Goal: Information Seeking & Learning: Check status

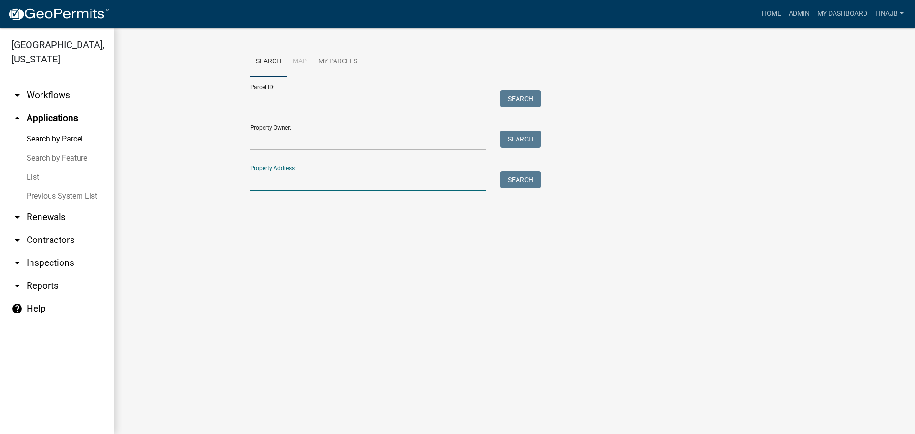
click at [269, 183] on input "Property Address:" at bounding box center [368, 181] width 236 height 20
click at [263, 137] on input "Property Owner:" at bounding box center [368, 141] width 236 height 20
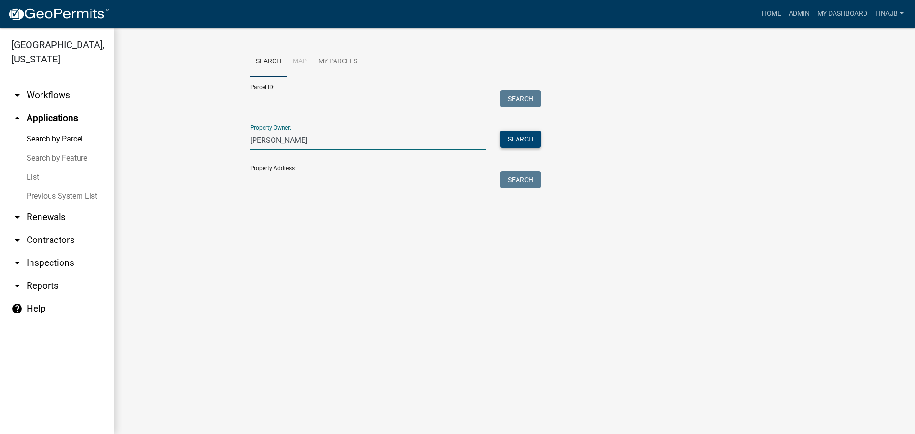
click at [537, 141] on button "Search" at bounding box center [521, 139] width 41 height 17
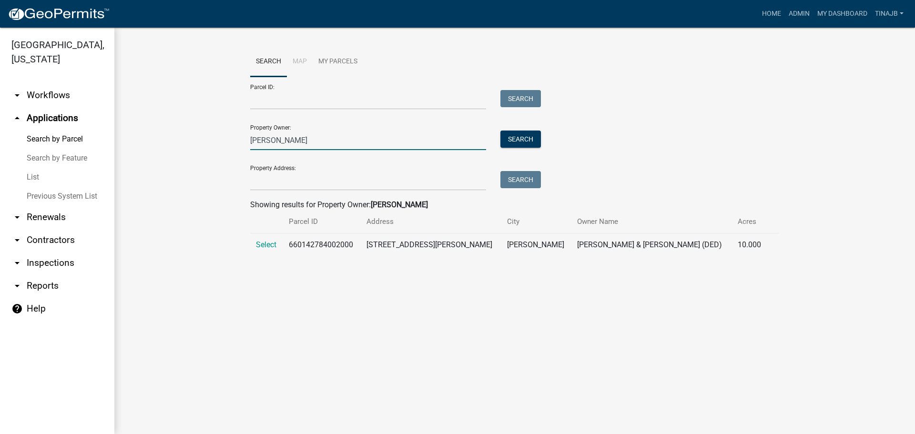
click at [276, 140] on input "slemp" at bounding box center [368, 141] width 236 height 20
type input "s"
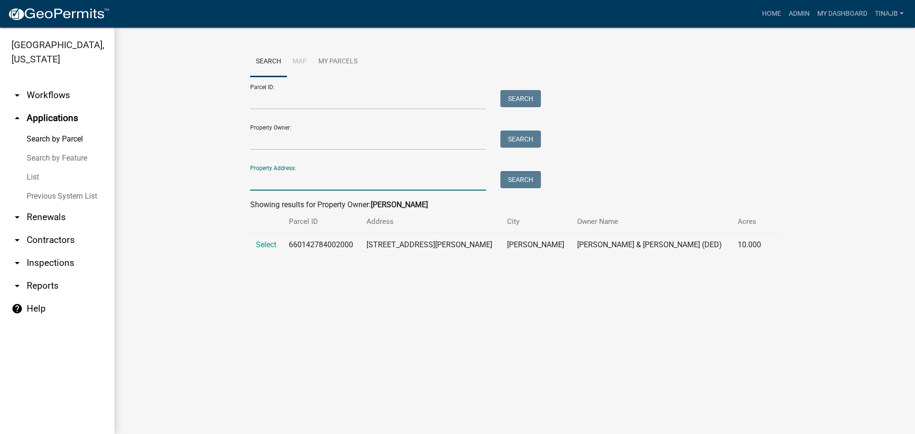
click at [273, 180] on input "Property Address:" at bounding box center [368, 181] width 236 height 20
type input "3113"
click at [531, 183] on button "Search" at bounding box center [521, 179] width 41 height 17
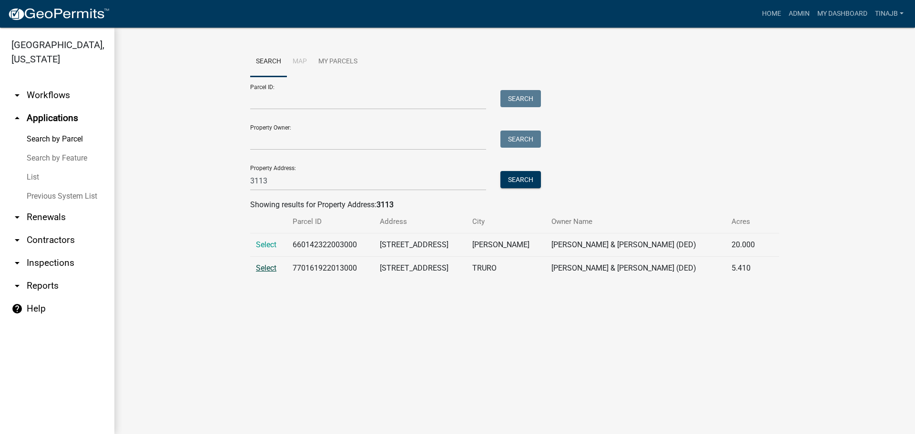
click at [269, 270] on span "Select" at bounding box center [266, 268] width 20 height 9
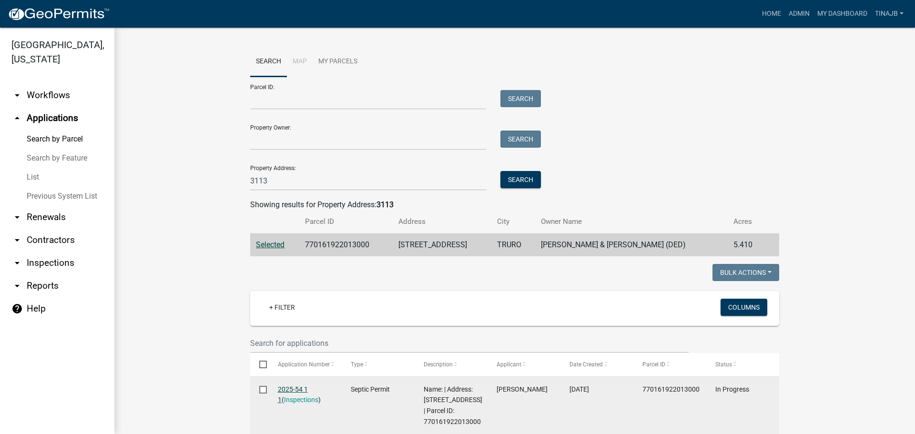
click at [286, 390] on link "2025-54 1 1" at bounding box center [293, 395] width 30 height 19
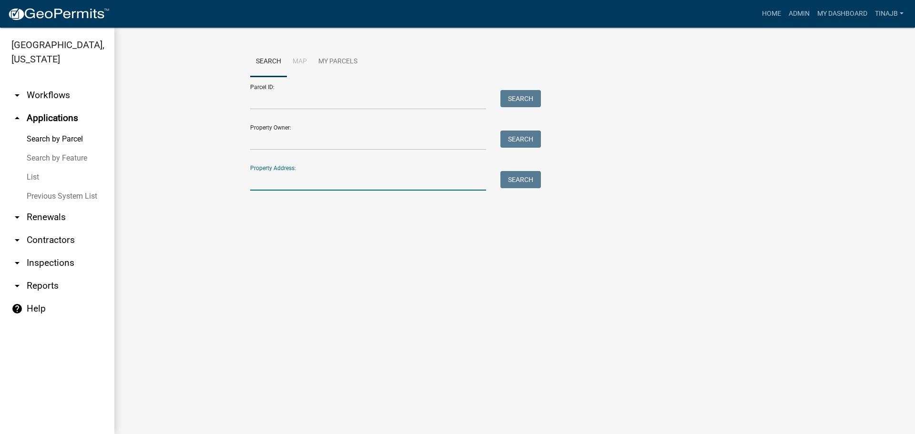
click at [276, 186] on input "Property Address:" at bounding box center [368, 181] width 236 height 20
type input "1724"
click at [528, 176] on button "Search" at bounding box center [521, 179] width 41 height 17
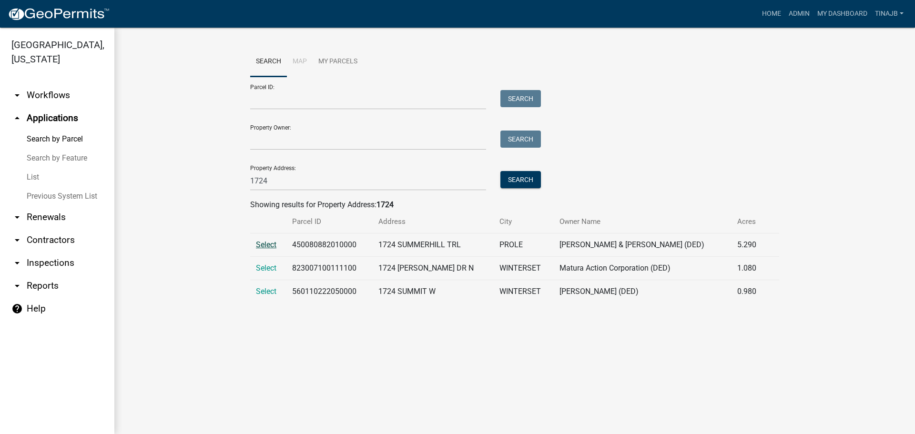
click at [268, 245] on span "Select" at bounding box center [266, 244] width 20 height 9
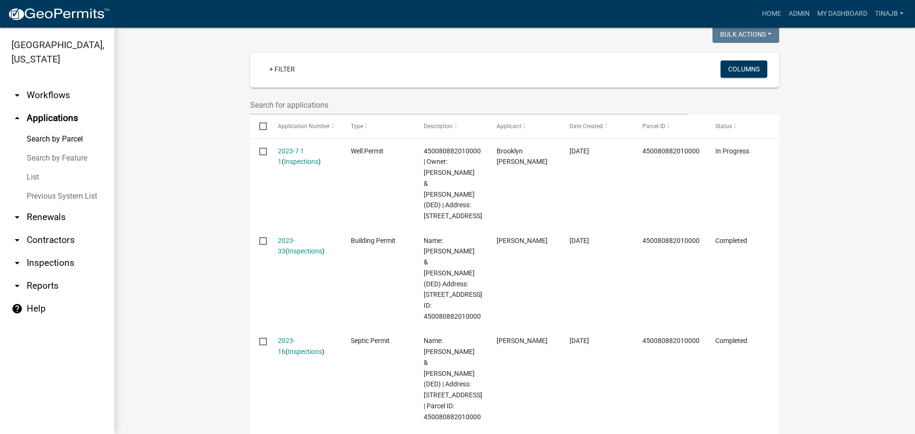
scroll to position [334, 0]
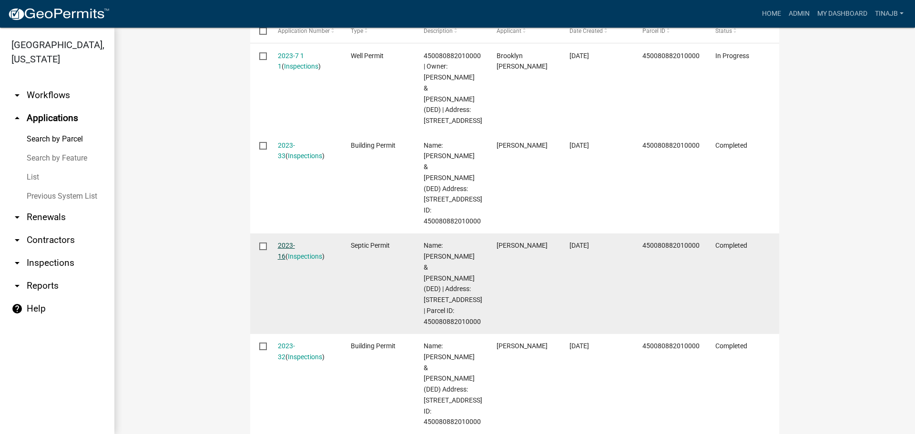
click at [281, 242] on link "2023-16" at bounding box center [286, 251] width 17 height 19
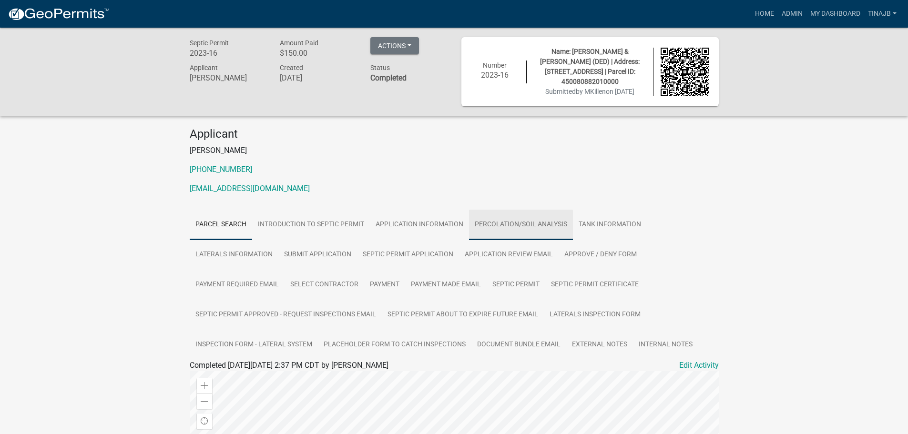
click at [500, 222] on link "Percolation/Soil Analysis" at bounding box center [521, 225] width 104 height 31
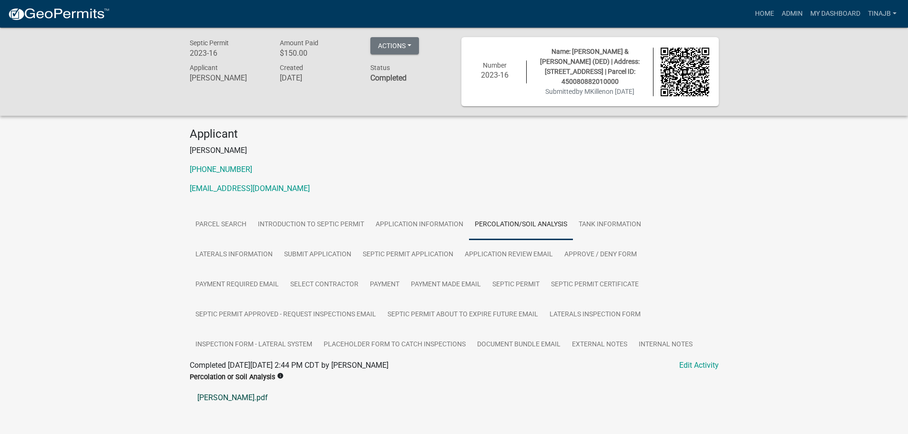
click at [199, 396] on link "Nelson.pdf" at bounding box center [454, 398] width 529 height 23
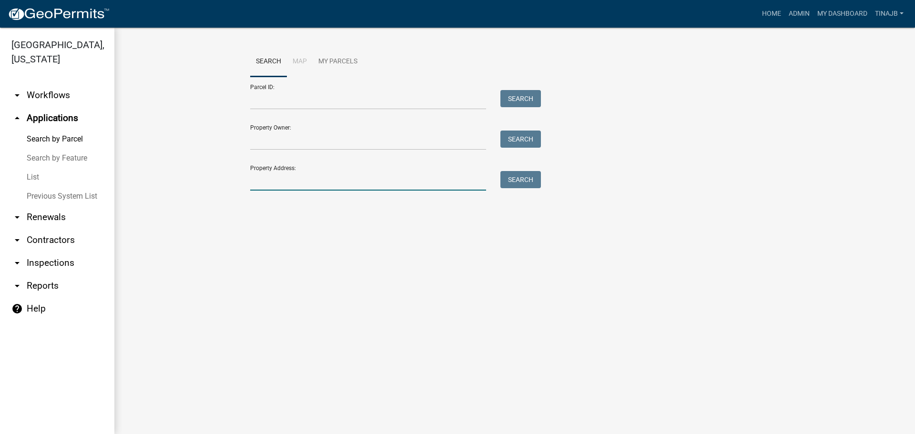
click at [286, 185] on input "Property Address:" at bounding box center [368, 181] width 236 height 20
type input "2316"
click at [511, 182] on button "Search" at bounding box center [521, 179] width 41 height 17
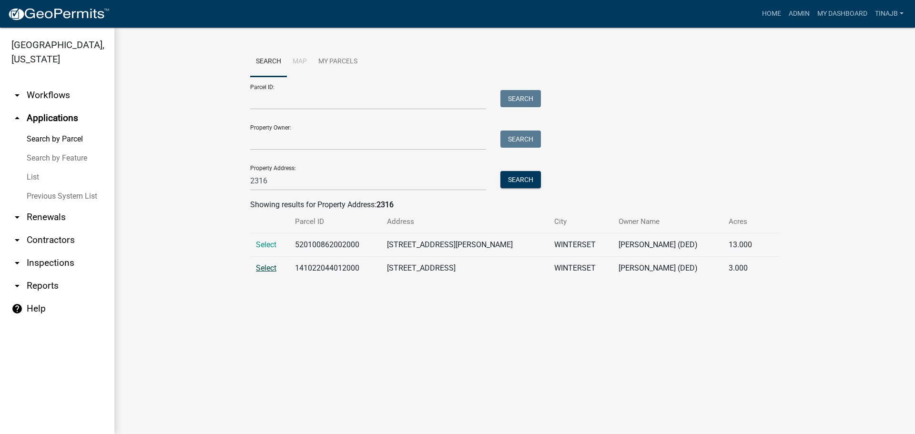
click at [260, 266] on span "Select" at bounding box center [266, 268] width 20 height 9
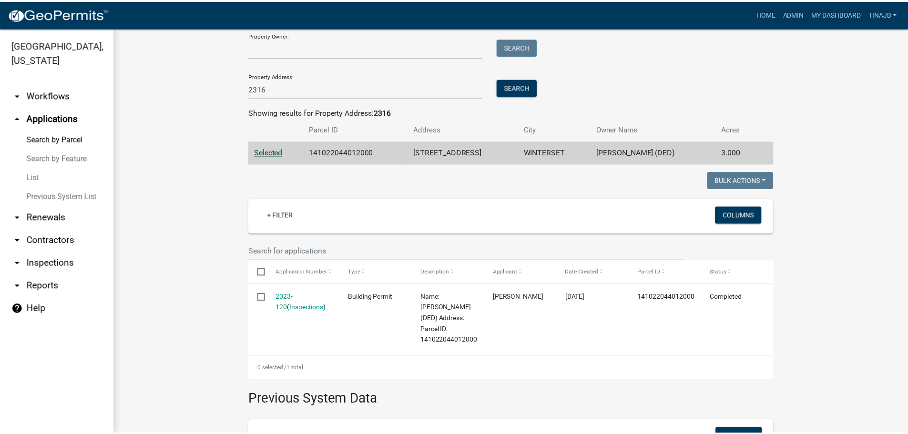
scroll to position [95, 0]
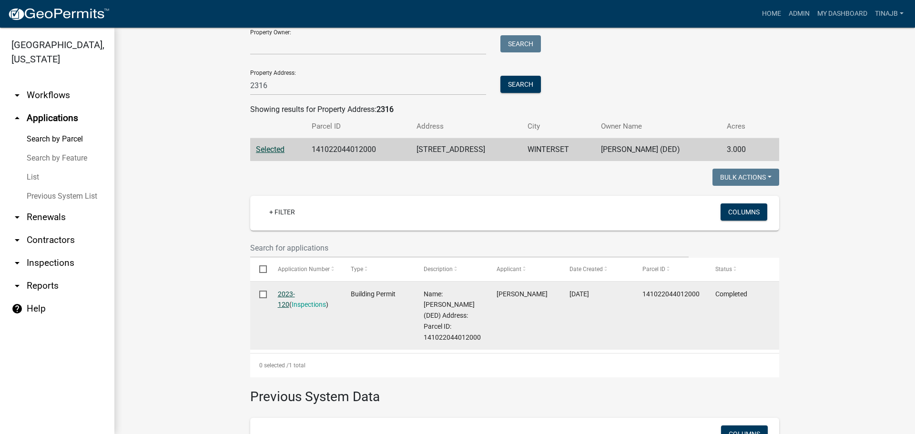
click at [286, 295] on link "2023-120" at bounding box center [286, 299] width 17 height 19
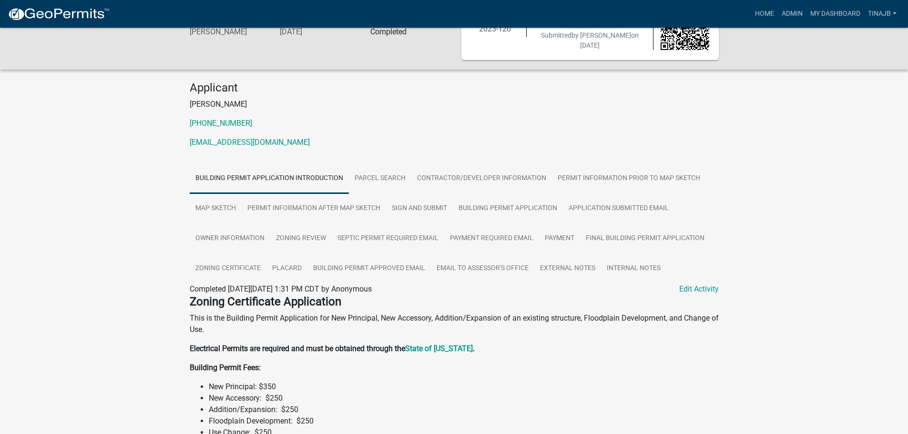
scroll to position [41, 0]
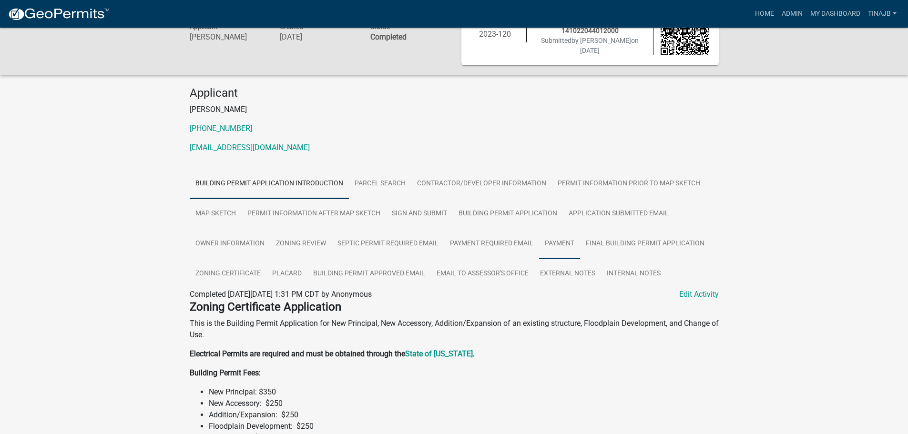
click at [555, 245] on link "Payment" at bounding box center [559, 244] width 41 height 31
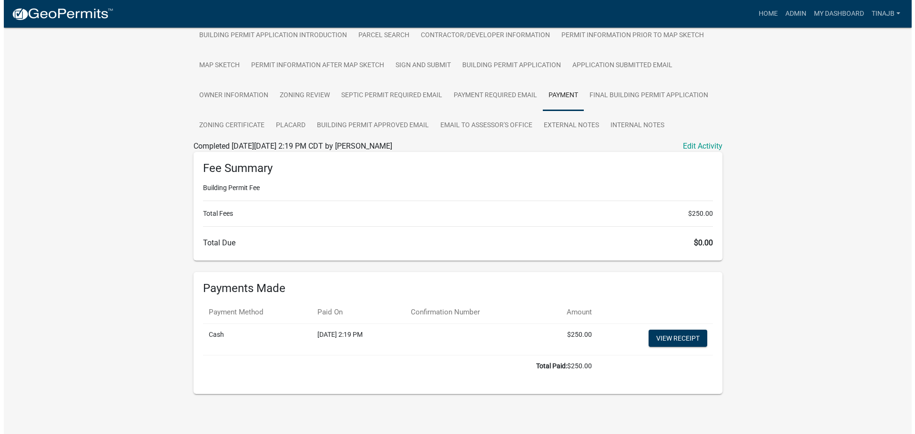
scroll to position [0, 0]
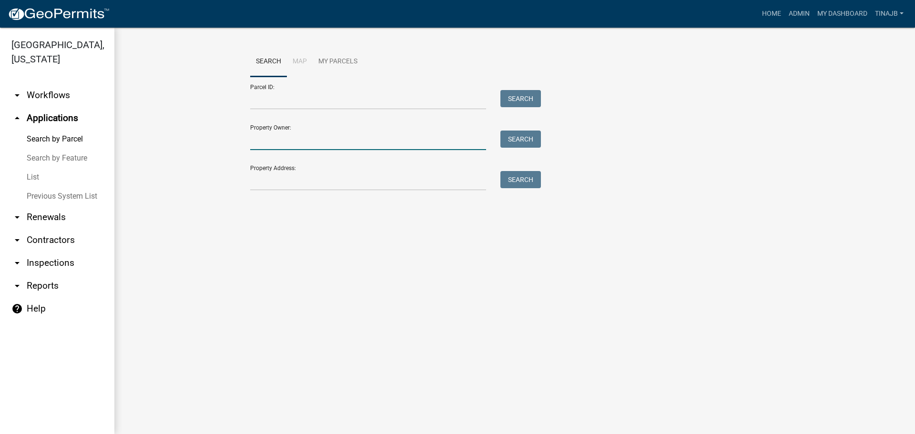
click at [298, 138] on input "Property Owner:" at bounding box center [368, 141] width 236 height 20
click at [296, 176] on input "Property Address:" at bounding box center [368, 181] width 236 height 20
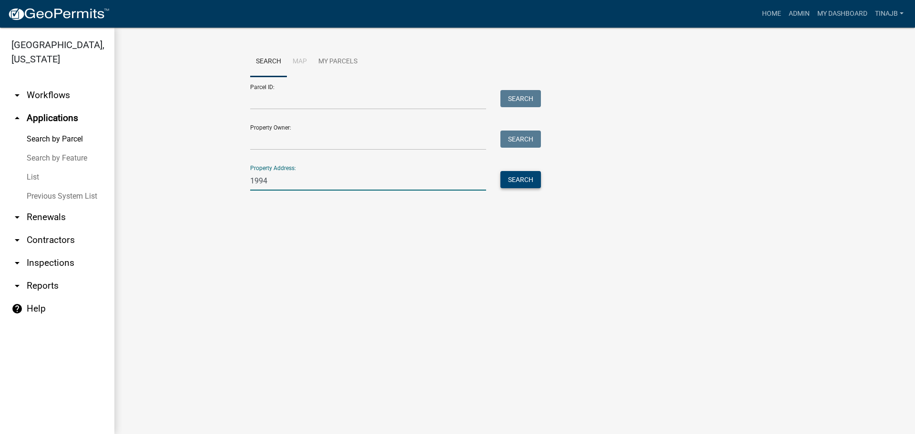
type input "1994"
click at [513, 181] on button "Search" at bounding box center [521, 179] width 41 height 17
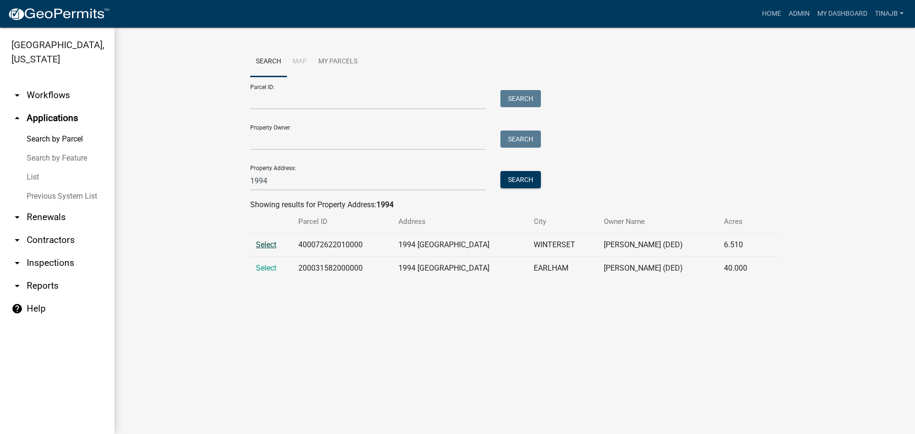
click at [271, 245] on span "Select" at bounding box center [266, 244] width 20 height 9
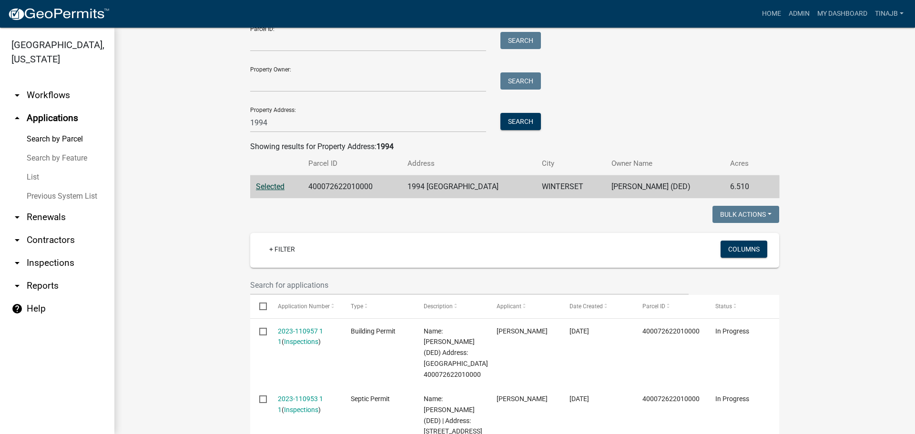
scroll to position [143, 0]
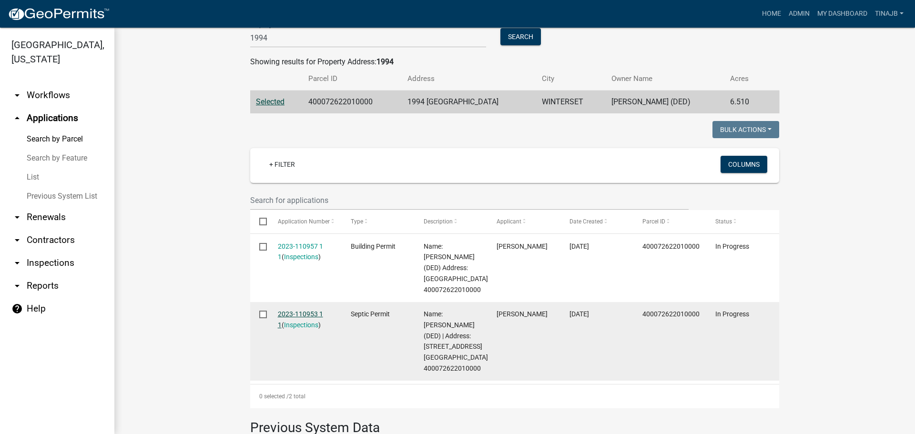
click at [300, 329] on link "2023-110953 1 1" at bounding box center [300, 319] width 45 height 19
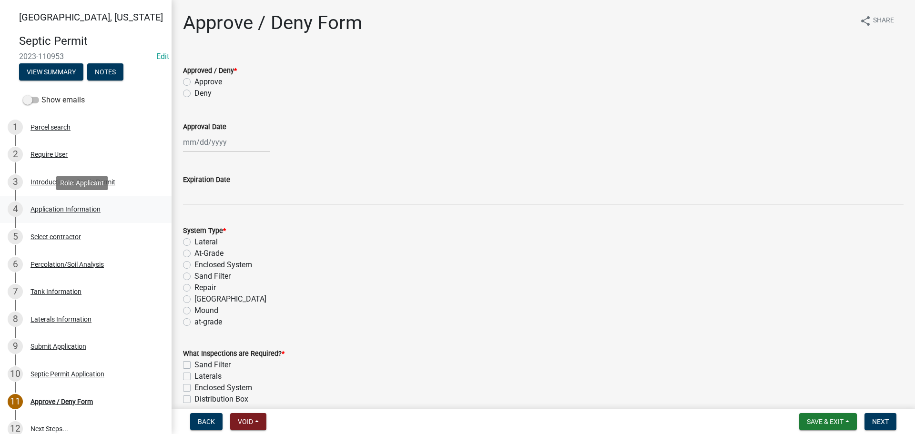
click at [59, 211] on div "Application Information" at bounding box center [66, 209] width 70 height 7
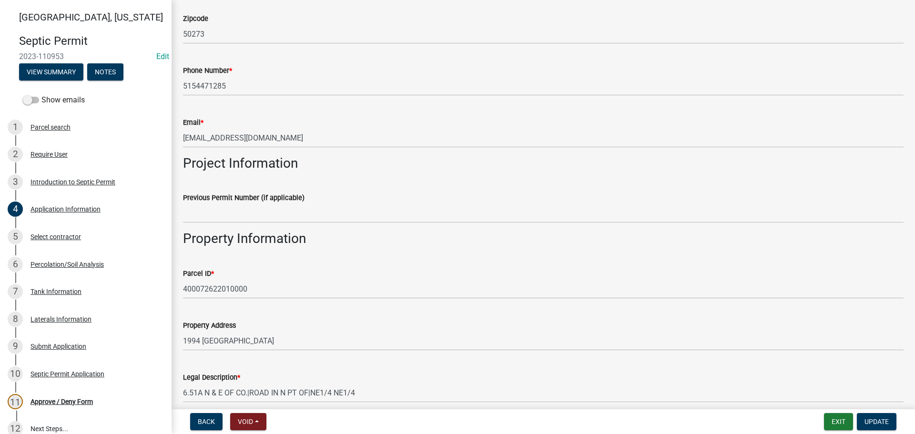
scroll to position [47, 0]
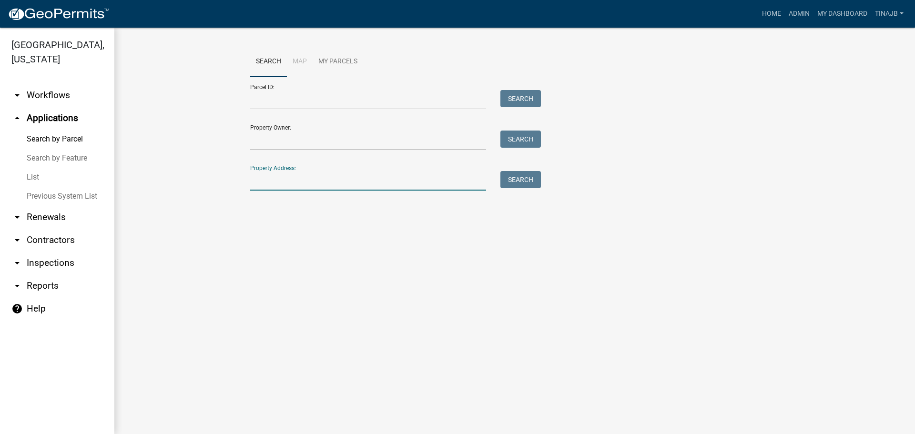
click at [307, 175] on input "Property Address:" at bounding box center [368, 181] width 236 height 20
type input "1994"
click at [528, 176] on button "Search" at bounding box center [521, 179] width 41 height 17
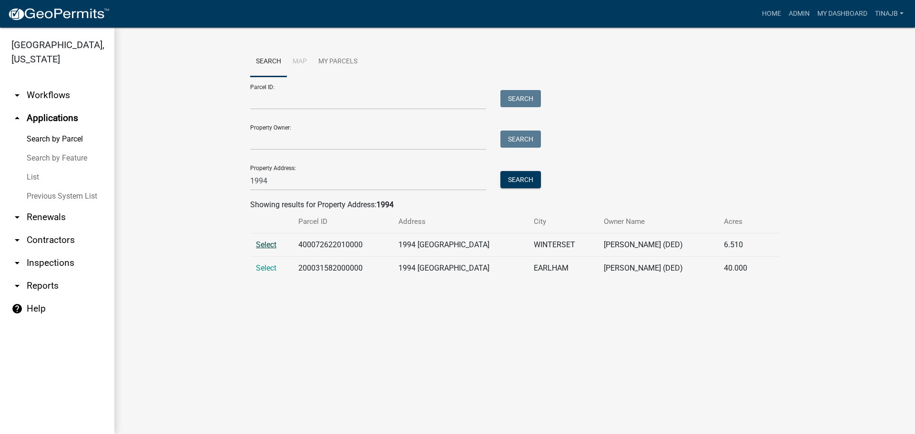
click at [271, 244] on span "Select" at bounding box center [266, 244] width 20 height 9
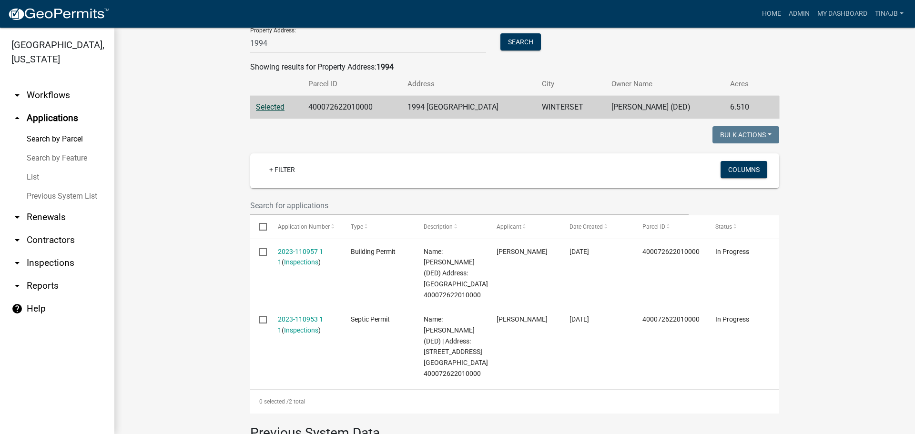
scroll to position [143, 0]
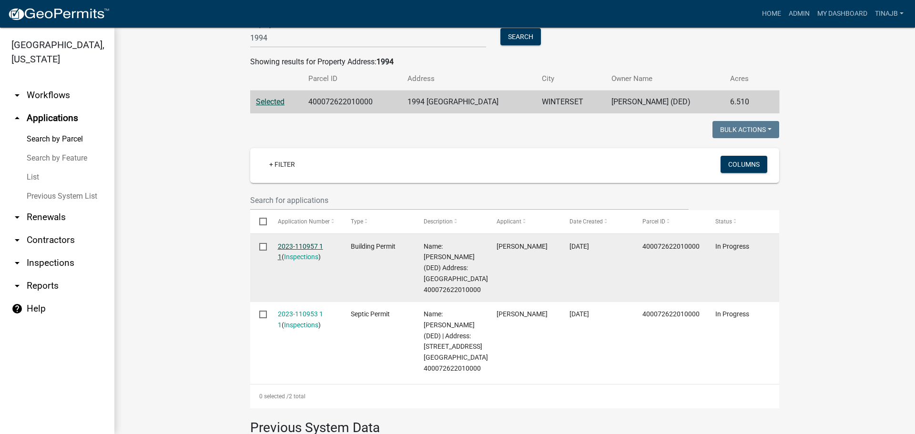
click at [292, 245] on link "2023-110957 1 1" at bounding box center [300, 252] width 45 height 19
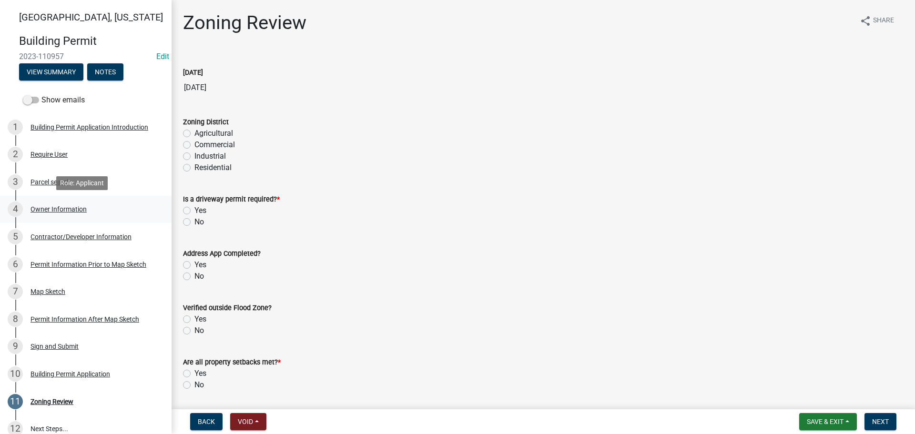
click at [56, 209] on div "Owner Information" at bounding box center [59, 209] width 56 height 7
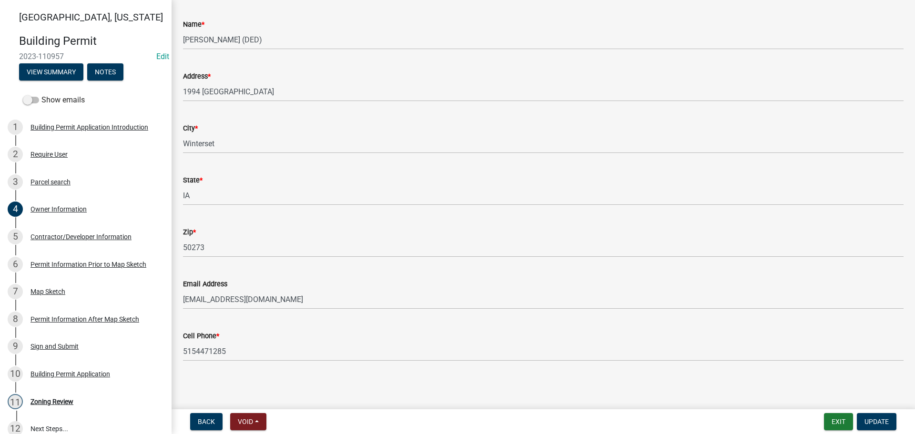
scroll to position [70, 0]
click at [63, 234] on div "Contractor/Developer Information" at bounding box center [81, 237] width 101 height 7
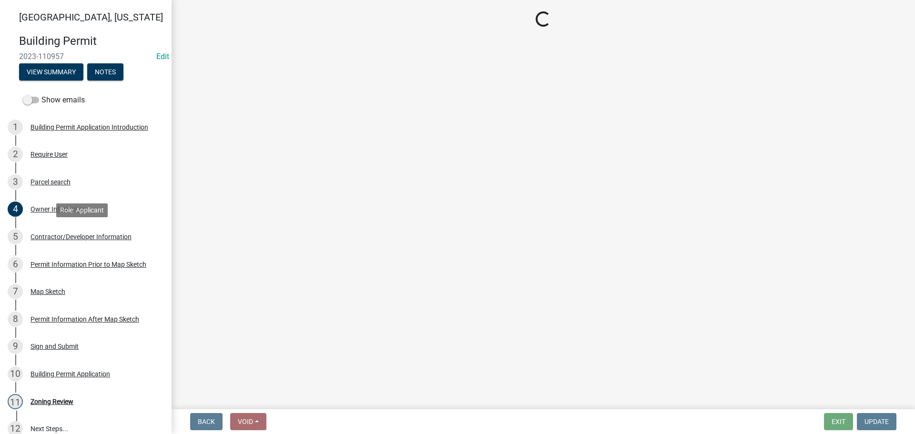
scroll to position [0, 0]
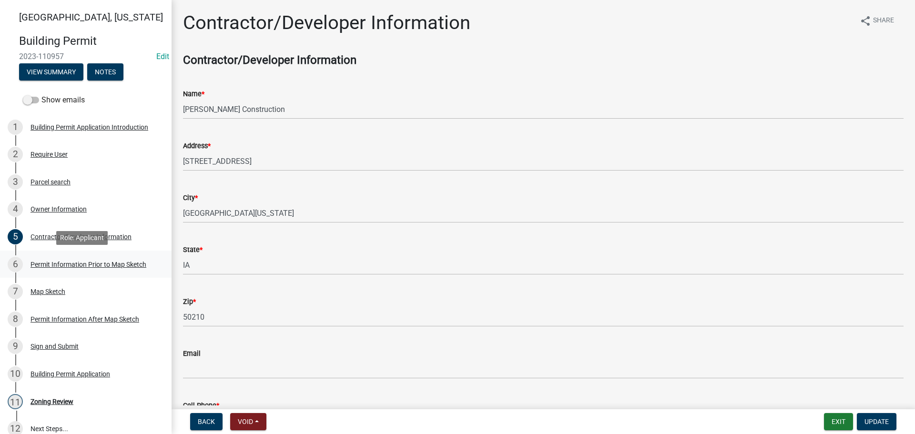
click at [50, 266] on div "Permit Information Prior to Map Sketch" at bounding box center [89, 264] width 116 height 7
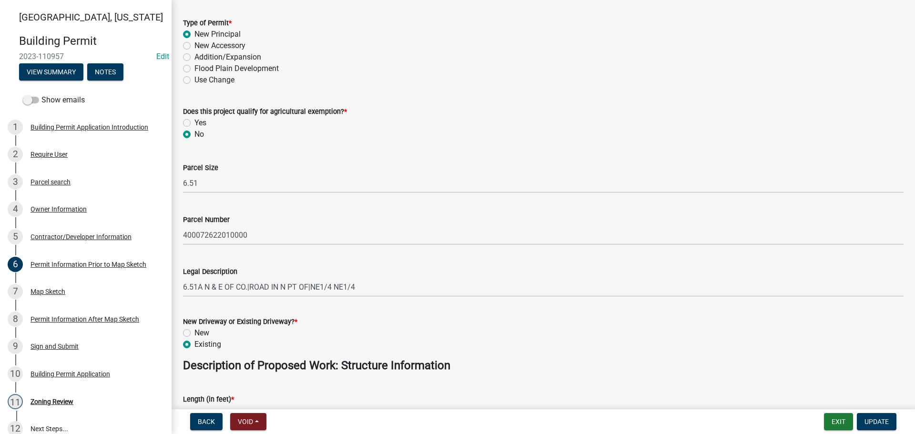
scroll to position [238, 0]
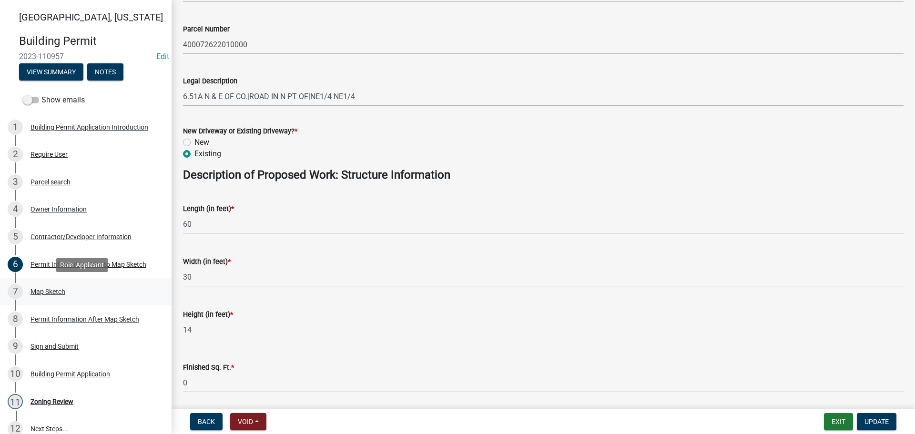
click at [46, 291] on div "Map Sketch" at bounding box center [48, 291] width 35 height 7
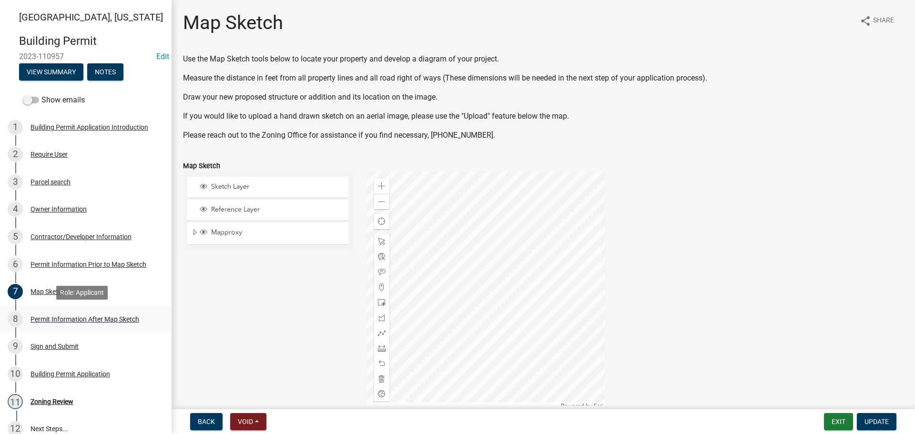
click at [75, 322] on div "Permit Information After Map Sketch" at bounding box center [85, 319] width 109 height 7
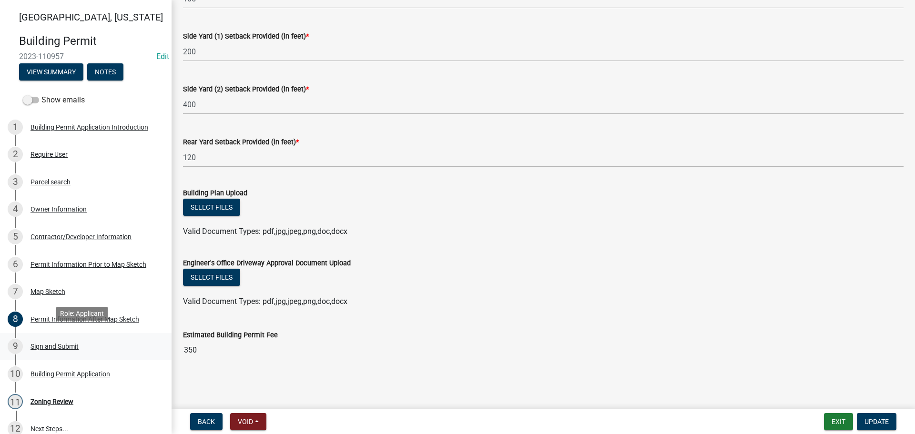
scroll to position [76, 0]
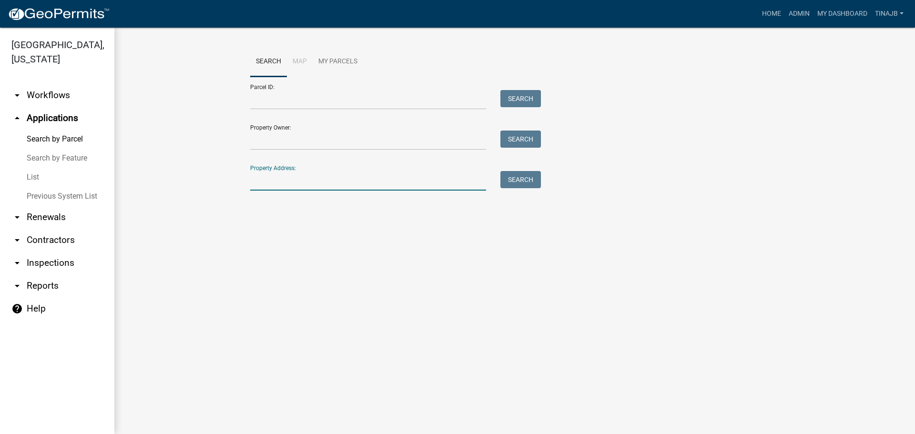
click at [297, 186] on input "Property Address:" at bounding box center [368, 181] width 236 height 20
type input "1994"
click at [513, 178] on button "Search" at bounding box center [521, 179] width 41 height 17
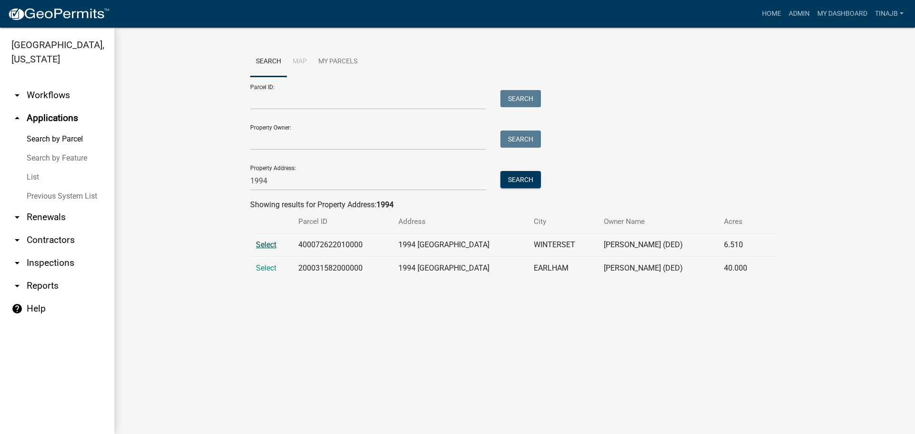
click at [272, 246] on span "Select" at bounding box center [266, 244] width 20 height 9
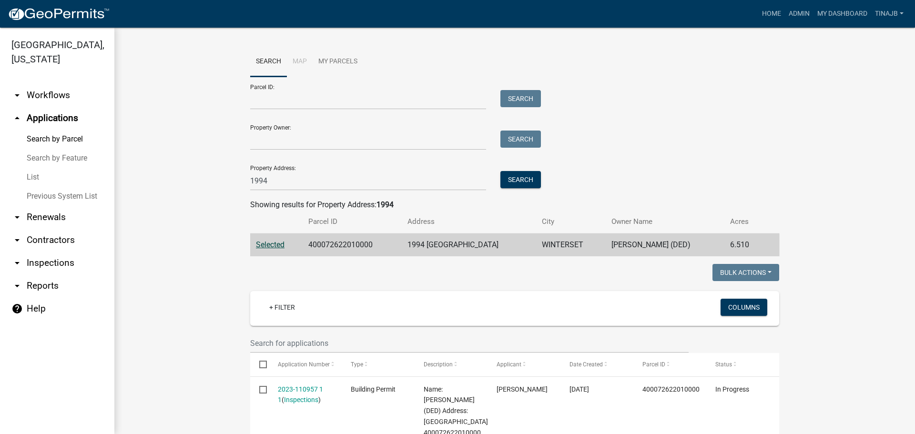
scroll to position [191, 0]
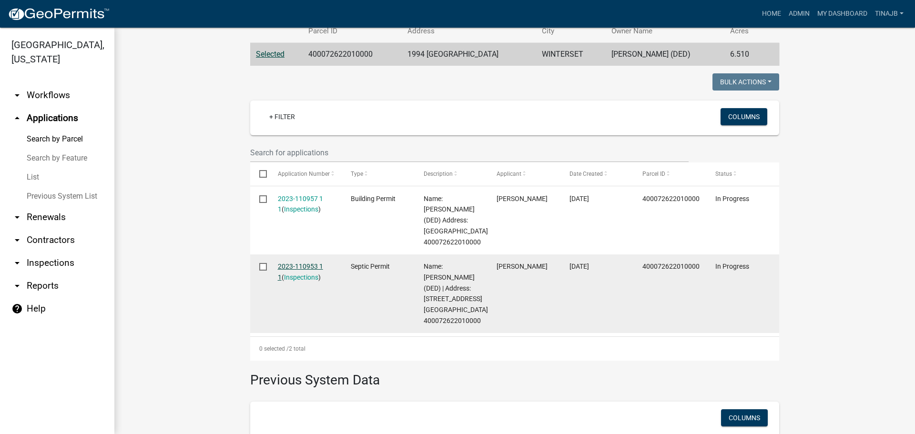
click at [292, 281] on link "2023-110953 1 1" at bounding box center [300, 272] width 45 height 19
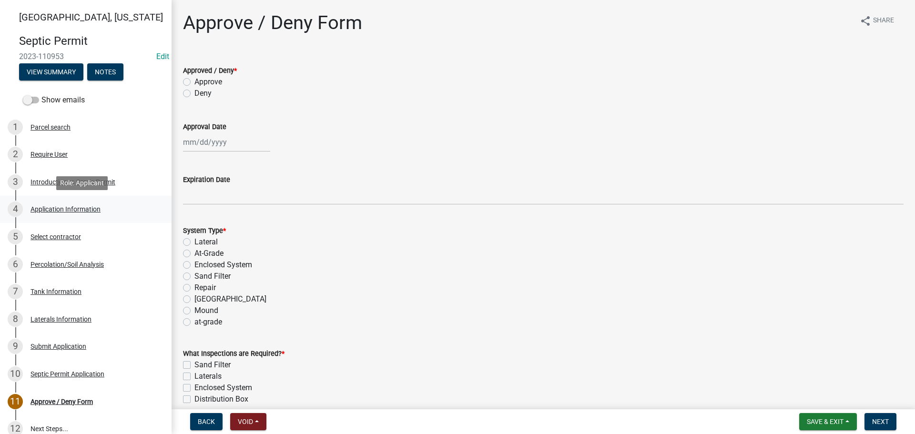
click at [53, 209] on div "Application Information" at bounding box center [66, 209] width 70 height 7
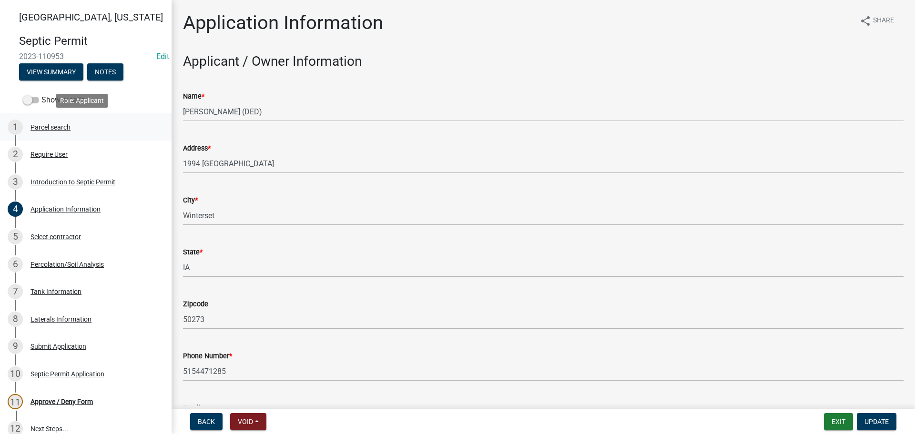
click at [52, 124] on div "Parcel search" at bounding box center [51, 127] width 40 height 7
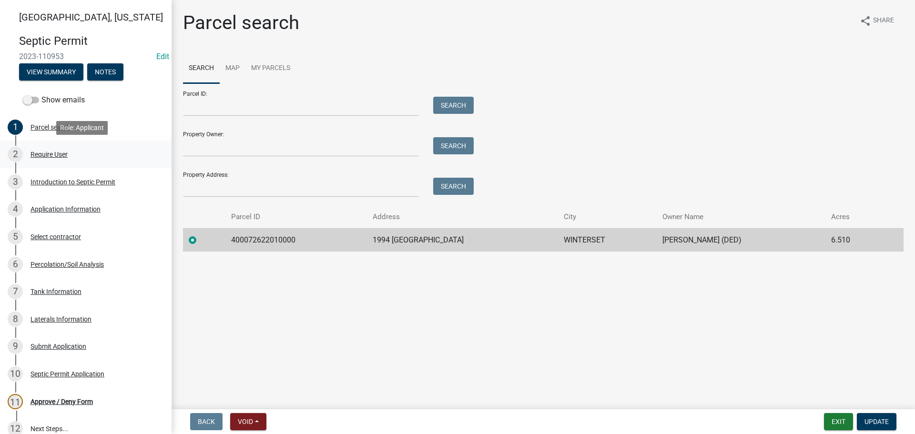
click at [57, 152] on div "Require User" at bounding box center [49, 154] width 37 height 7
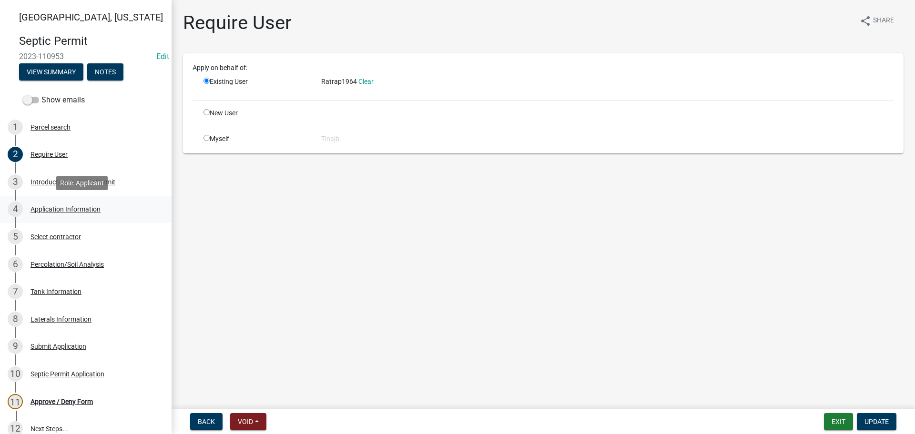
click at [59, 212] on div "Application Information" at bounding box center [66, 209] width 70 height 7
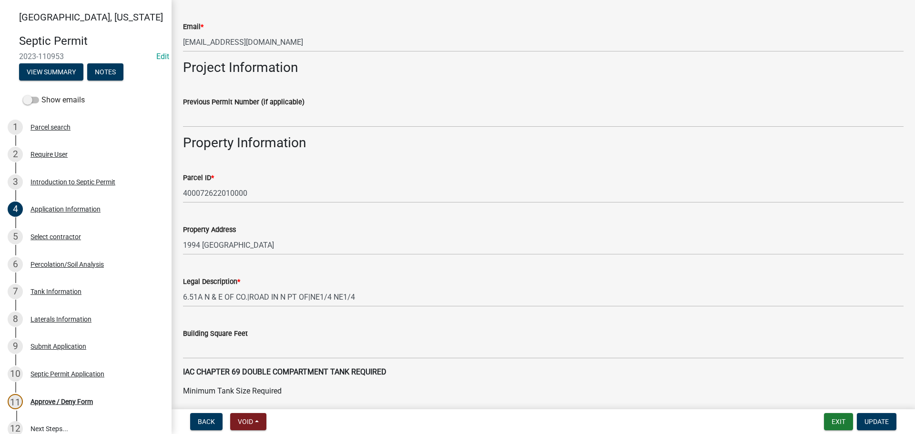
scroll to position [286, 0]
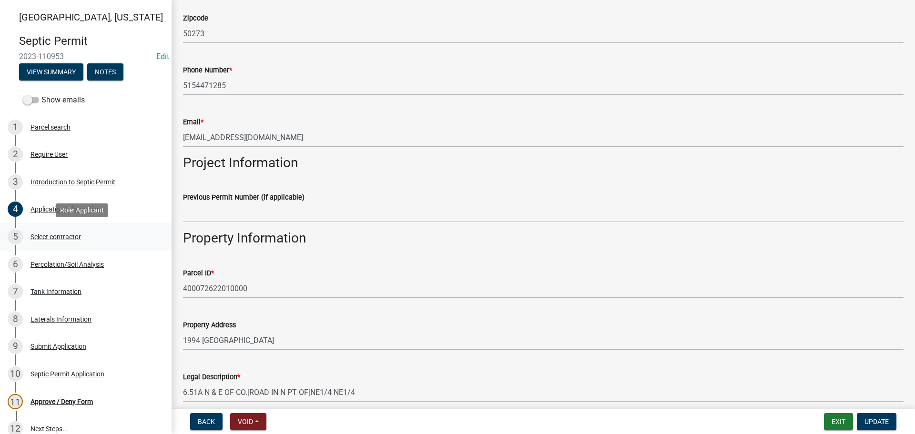
click at [65, 235] on div "Select contractor" at bounding box center [56, 237] width 51 height 7
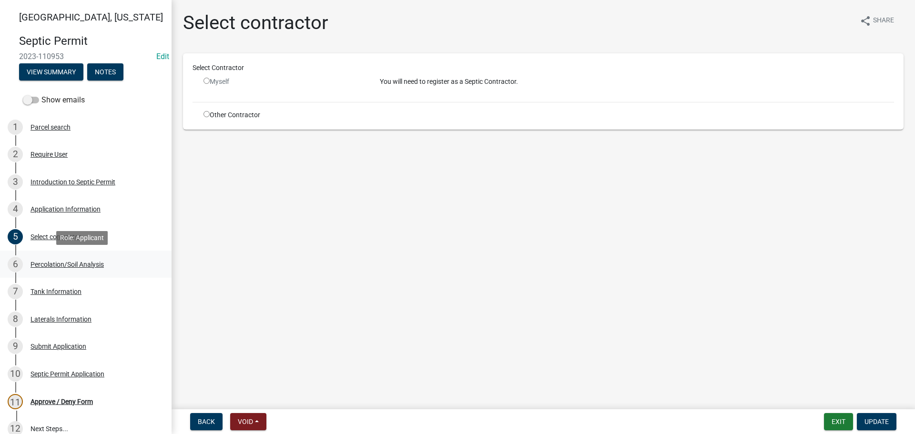
click at [62, 261] on div "Percolation/Soil Analysis" at bounding box center [67, 264] width 73 height 7
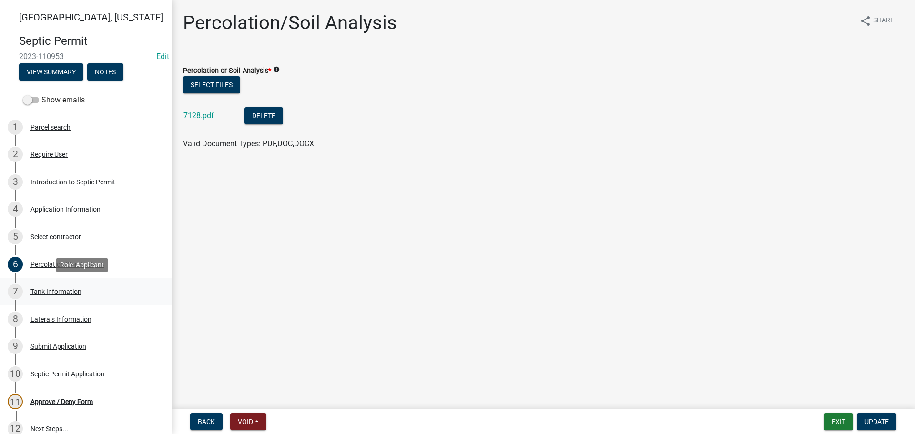
click at [63, 287] on div "7 Tank Information" at bounding box center [82, 291] width 149 height 15
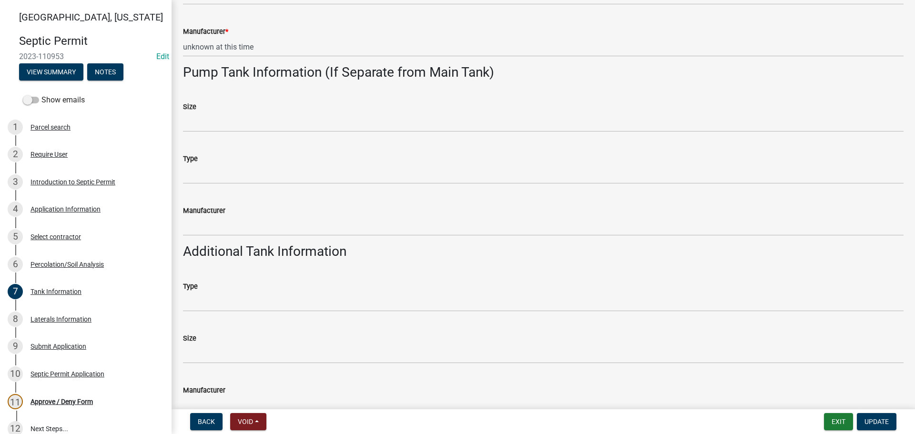
scroll to position [334, 0]
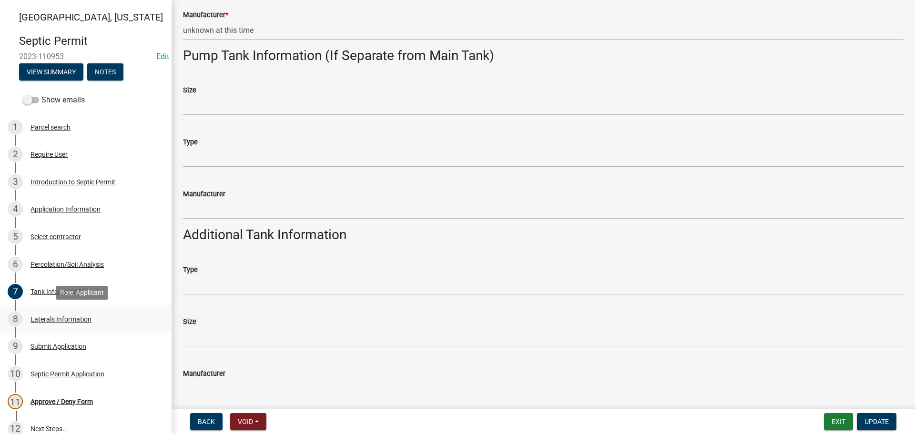
click at [73, 316] on div "Laterals Information" at bounding box center [61, 319] width 61 height 7
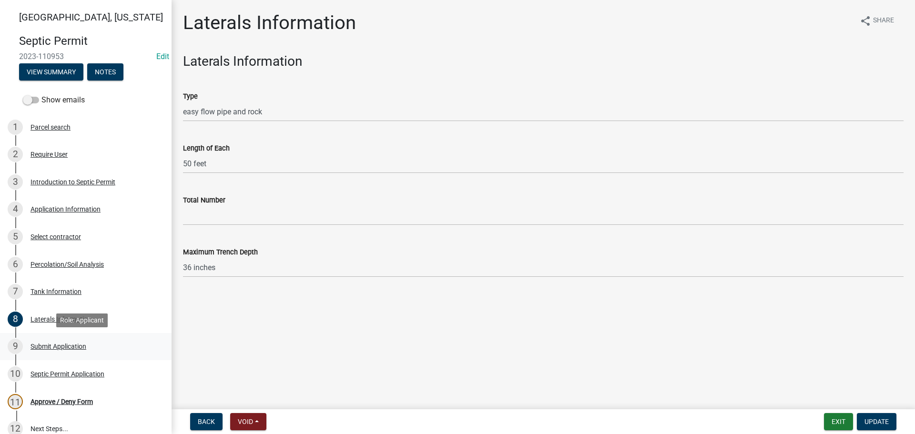
click at [61, 348] on div "Submit Application" at bounding box center [59, 346] width 56 height 7
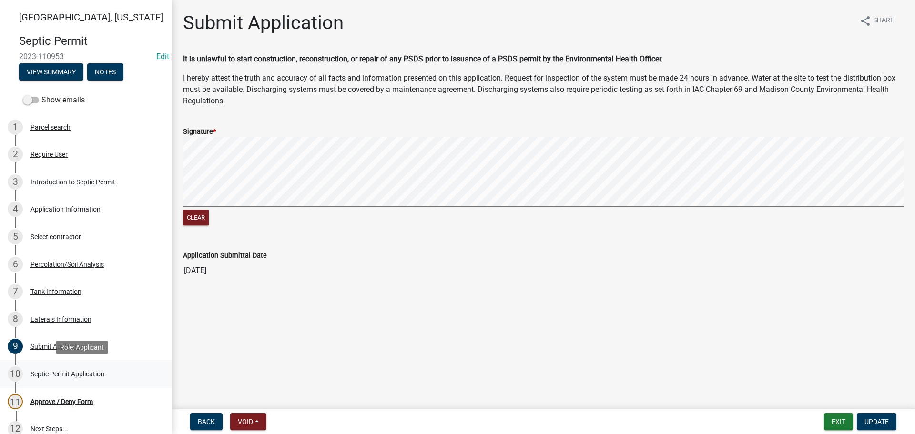
click at [78, 373] on div "Septic Permit Application" at bounding box center [68, 374] width 74 height 7
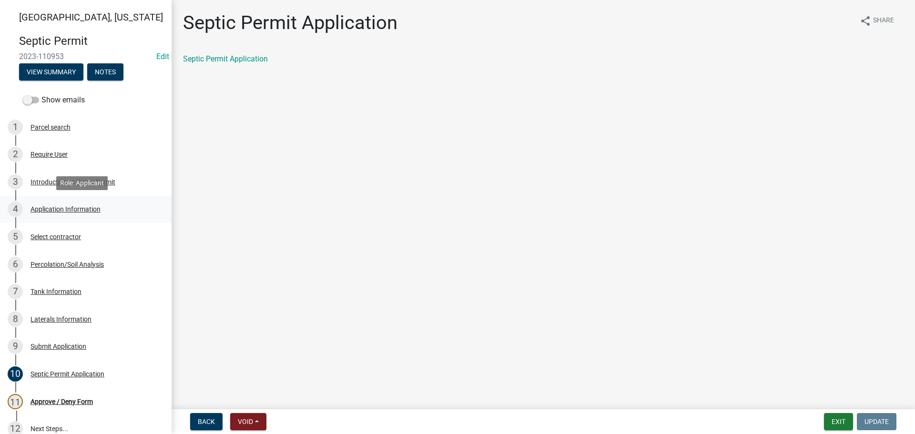
click at [49, 210] on div "Application Information" at bounding box center [66, 209] width 70 height 7
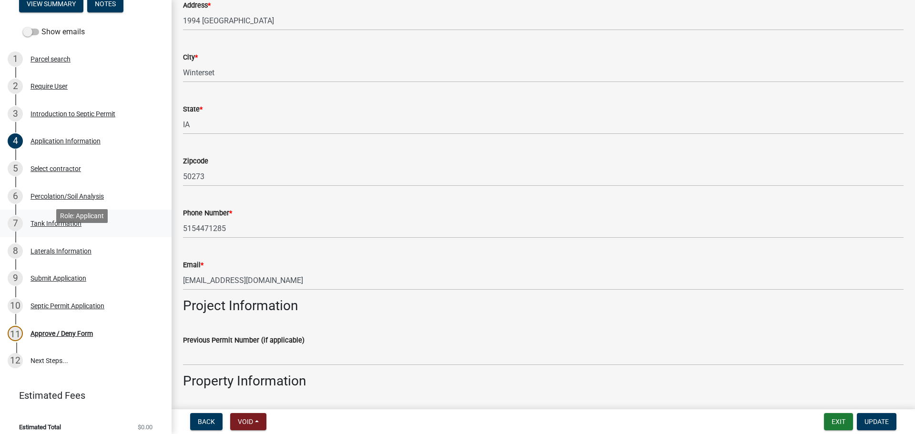
scroll to position [76, 0]
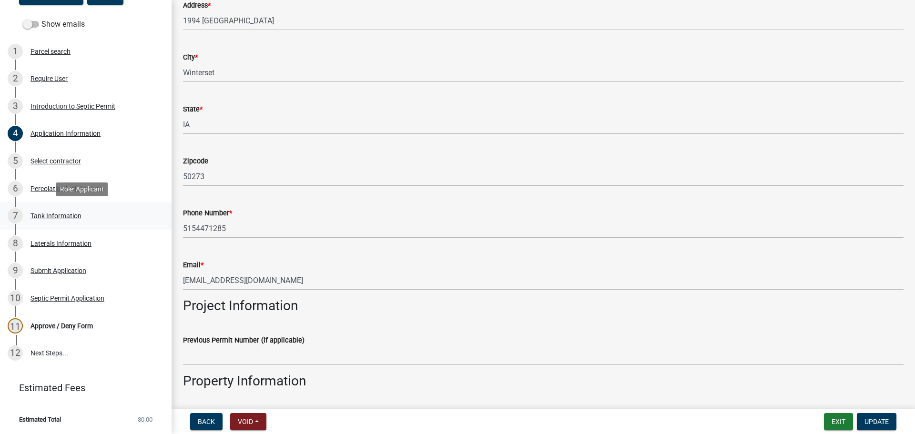
click at [40, 217] on div "Tank Information" at bounding box center [56, 216] width 51 height 7
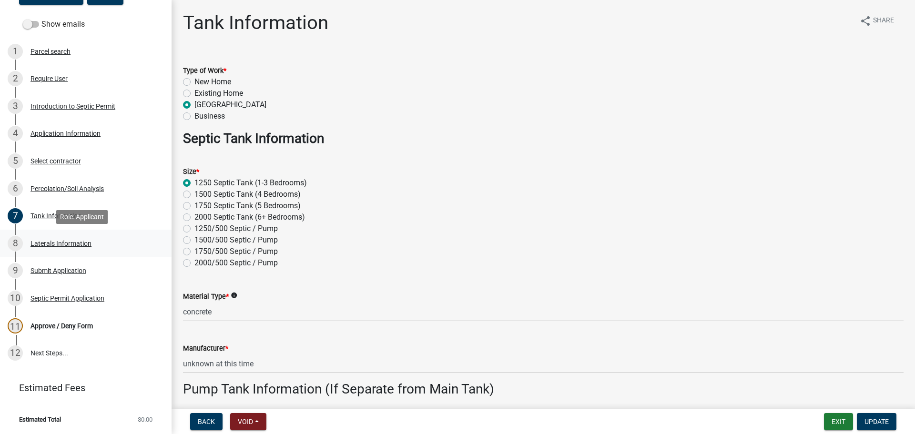
click at [59, 243] on div "Laterals Information" at bounding box center [61, 243] width 61 height 7
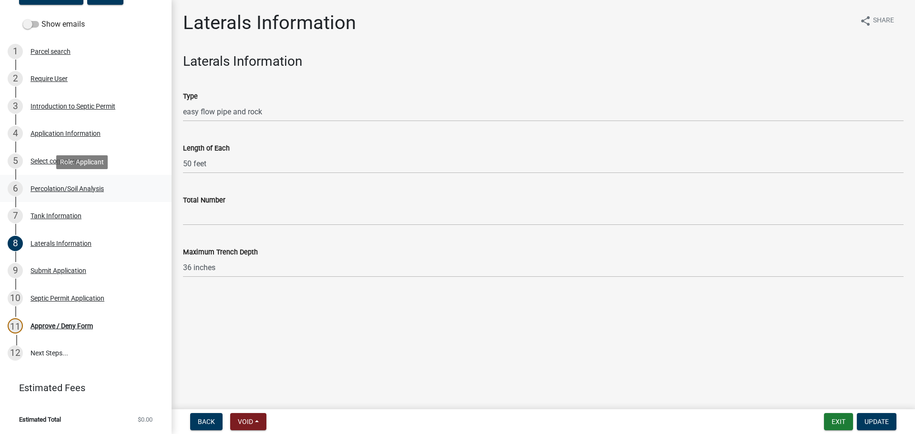
click at [62, 190] on div "Percolation/Soil Analysis" at bounding box center [67, 188] width 73 height 7
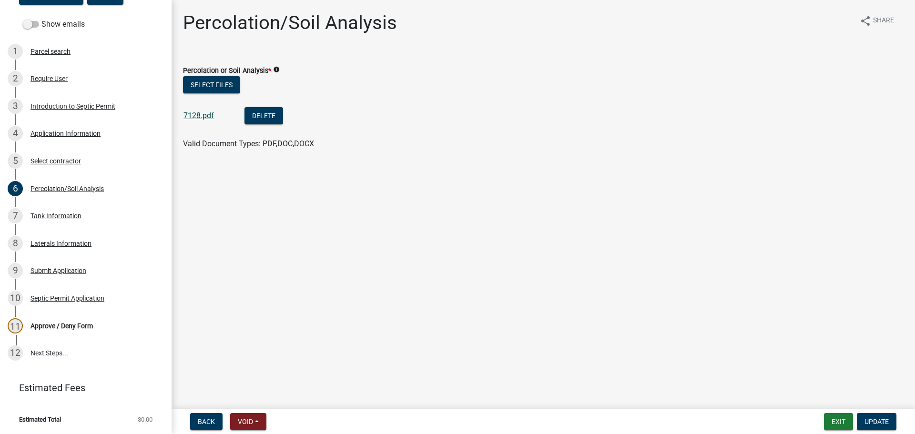
click at [200, 116] on link "7128.pdf" at bounding box center [199, 115] width 31 height 9
click at [49, 134] on div "Application Information" at bounding box center [66, 133] width 70 height 7
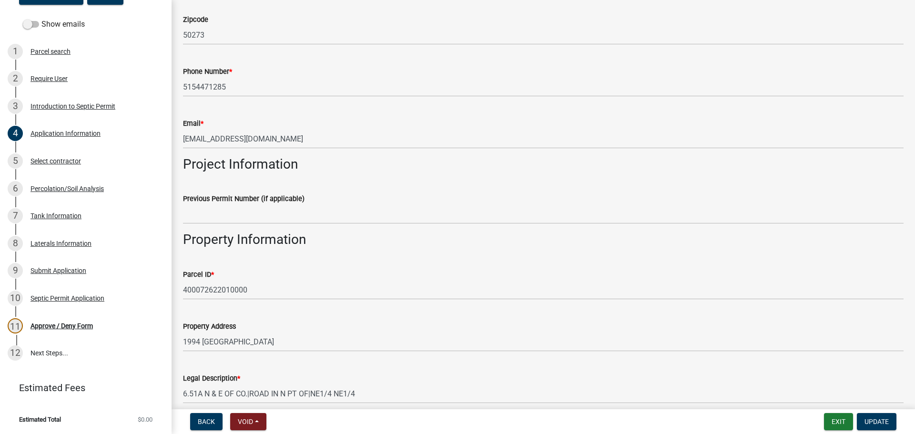
scroll to position [190, 0]
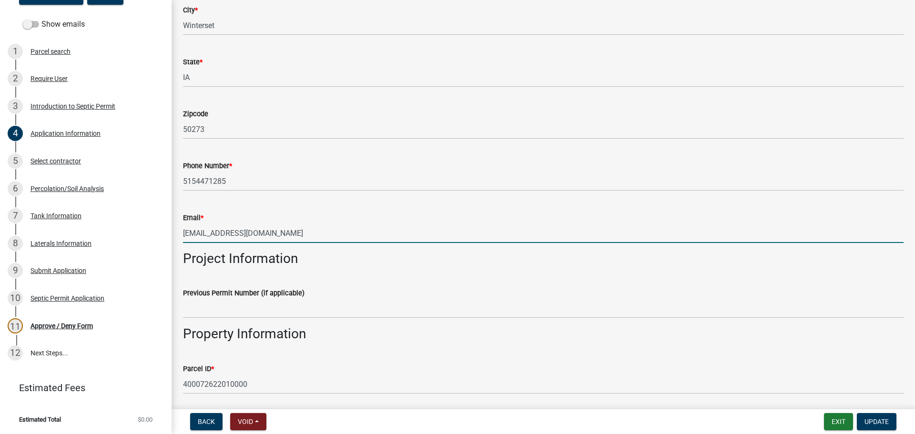
click at [275, 226] on input "ratrap1964@gmail.com" at bounding box center [543, 234] width 721 height 20
drag, startPoint x: 262, startPoint y: 232, endPoint x: 182, endPoint y: 233, distance: 80.1
click at [182, 233] on div "Email * ratrap1964@gmail.com" at bounding box center [543, 221] width 735 height 44
click at [313, 201] on div "Email * ratrap1964@gmail.com" at bounding box center [543, 221] width 721 height 44
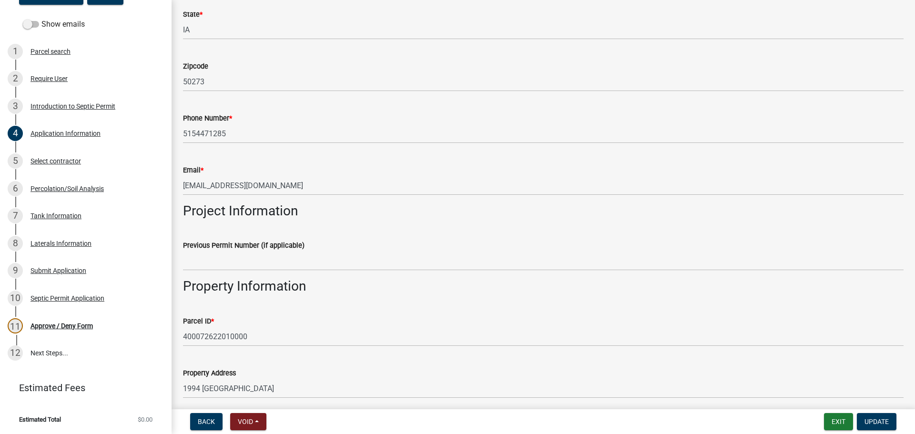
scroll to position [333, 0]
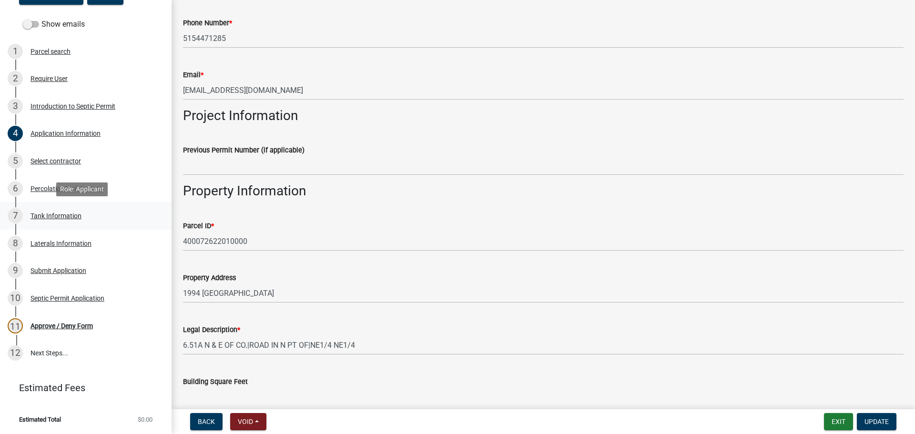
click at [52, 216] on div "Tank Information" at bounding box center [56, 216] width 51 height 7
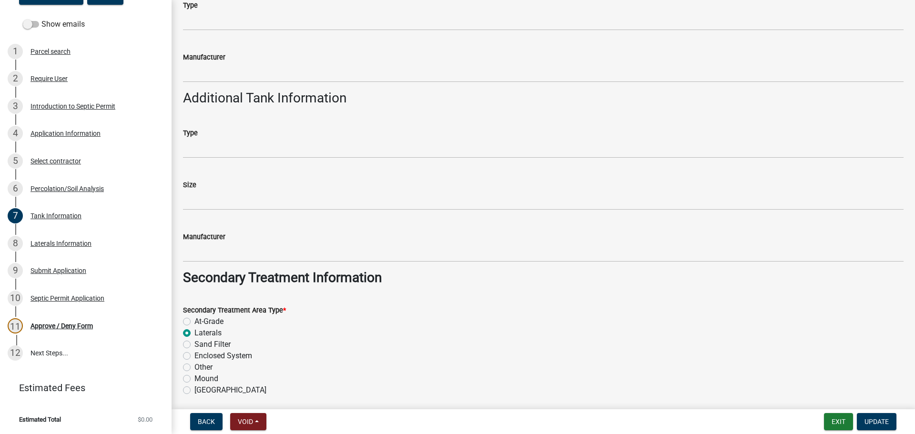
scroll to position [507, 0]
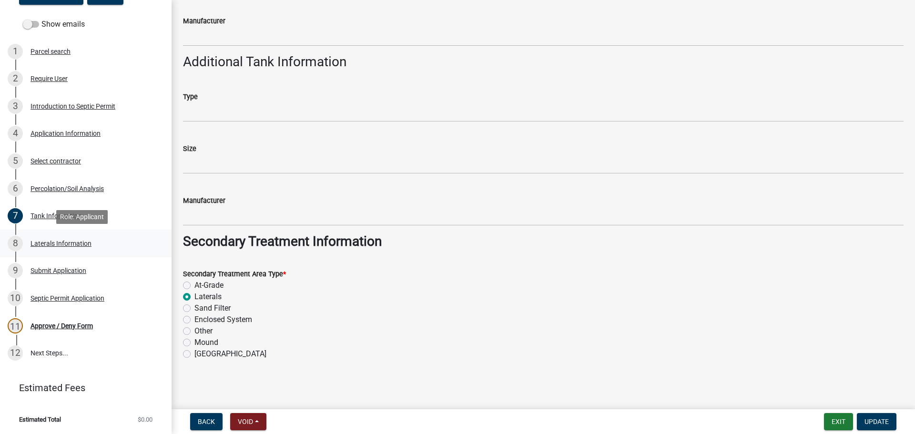
click at [55, 240] on div "Laterals Information" at bounding box center [61, 243] width 61 height 7
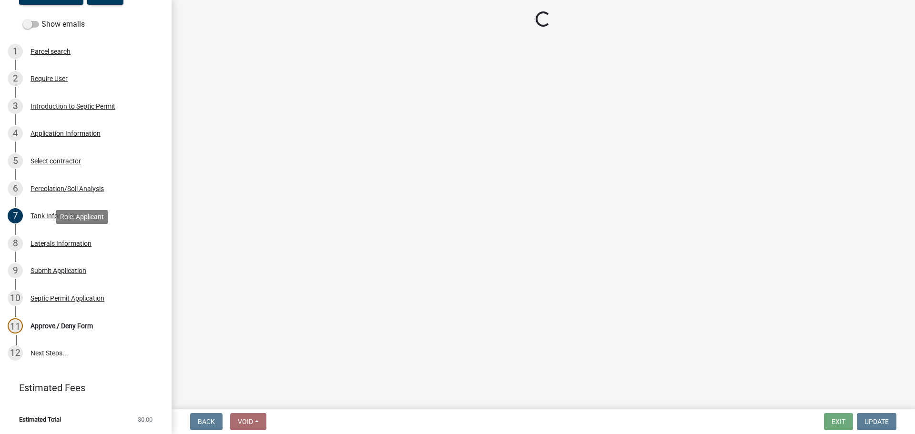
scroll to position [0, 0]
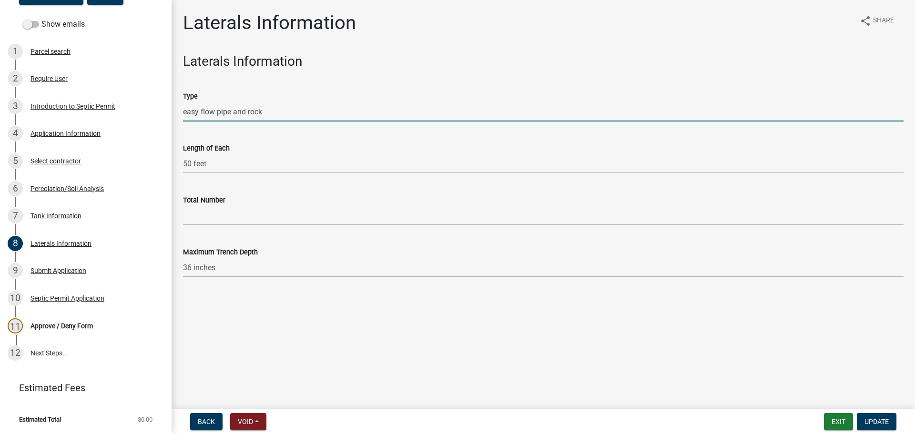
click at [266, 111] on input "easy flow pipe and rock" at bounding box center [543, 112] width 721 height 20
type input "e"
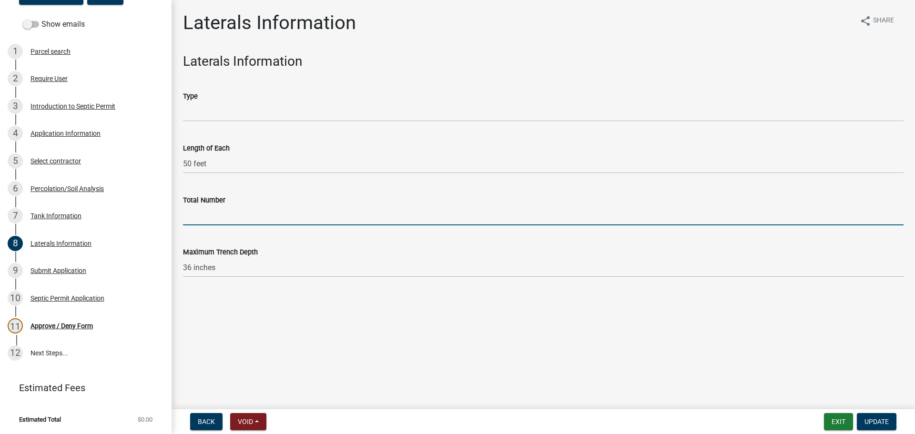
click at [221, 211] on input "Total Number" at bounding box center [543, 216] width 721 height 20
type input "1"
click at [881, 427] on button "Update" at bounding box center [877, 421] width 40 height 17
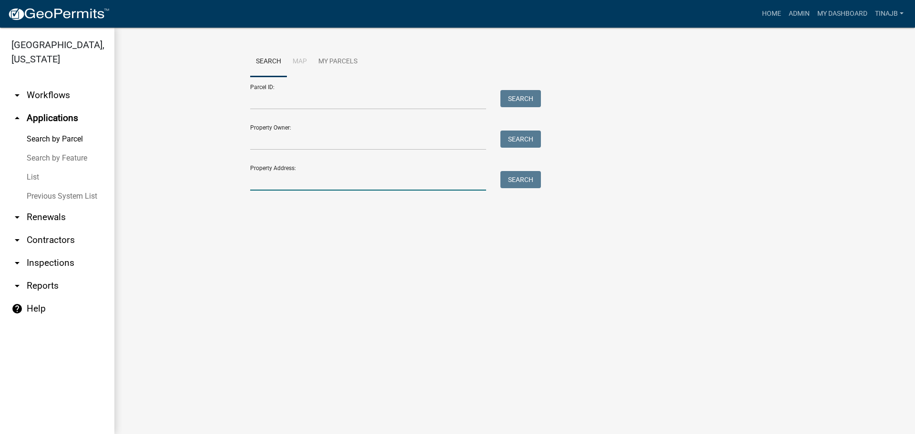
click at [295, 183] on input "Property Address:" at bounding box center [368, 181] width 236 height 20
type input "5"
type input "2551"
click at [509, 175] on button "Search" at bounding box center [521, 179] width 41 height 17
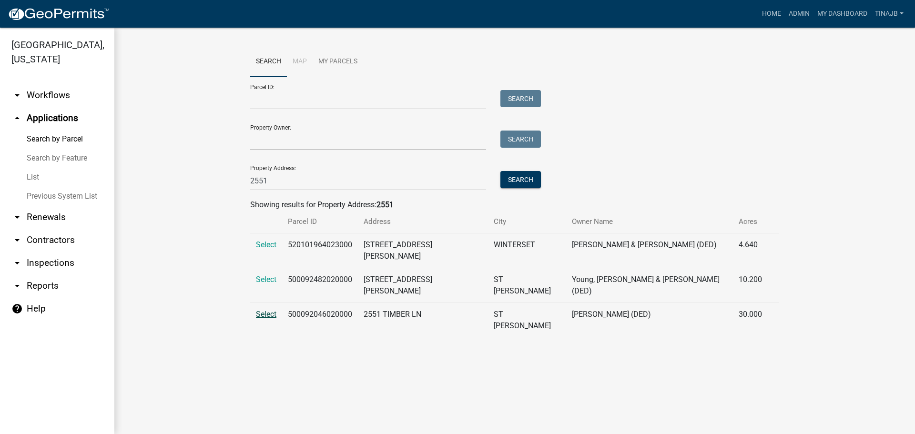
click at [265, 310] on span "Select" at bounding box center [266, 314] width 20 height 9
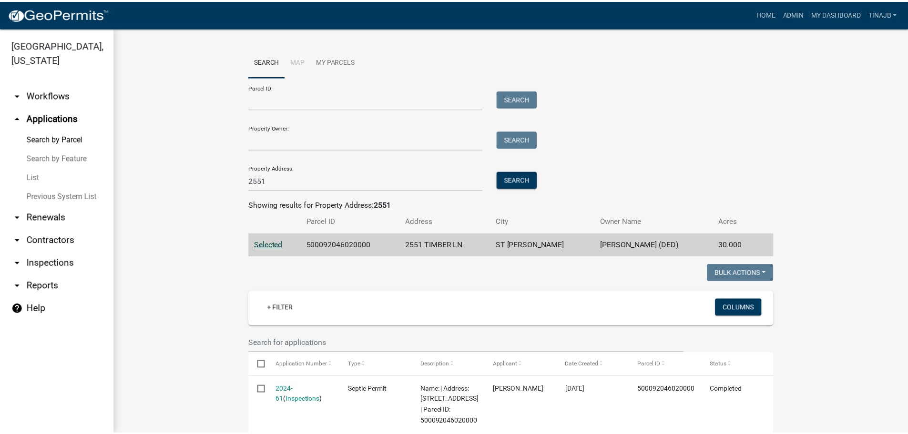
scroll to position [143, 0]
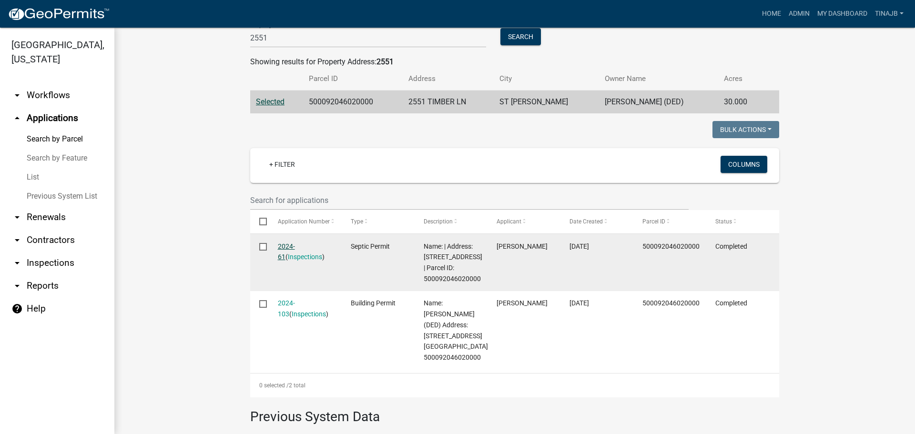
click at [281, 244] on link "2024-61" at bounding box center [286, 252] width 17 height 19
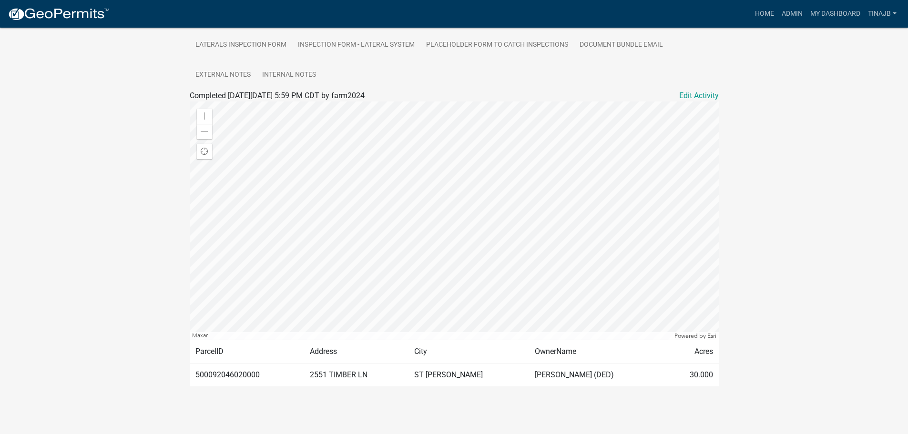
scroll to position [138, 0]
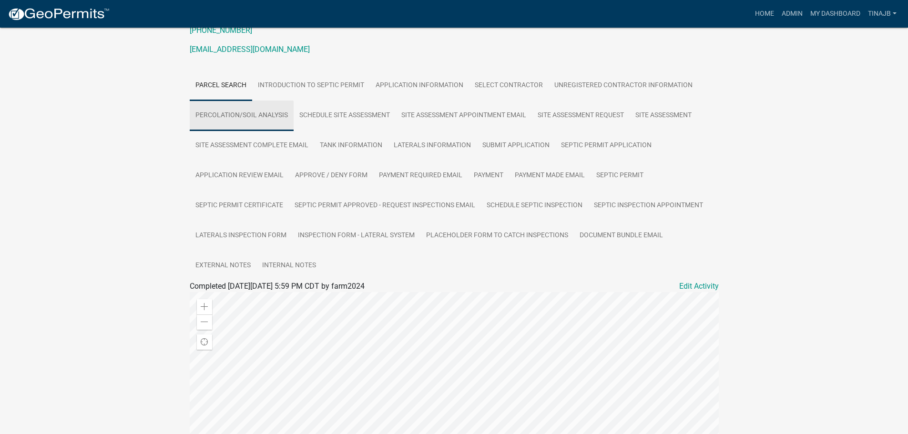
click at [221, 114] on link "Percolation/Soil Analysis" at bounding box center [242, 116] width 104 height 31
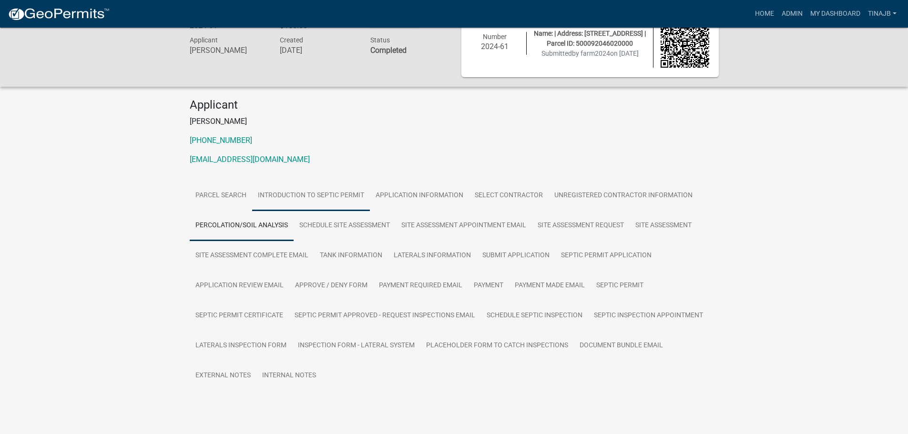
scroll to position [52, 0]
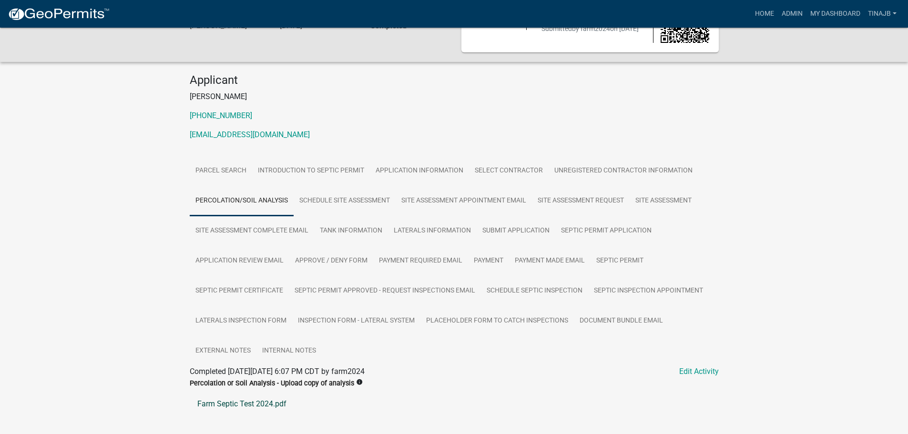
click at [244, 399] on link "Farm Septic Test 2024.pdf" at bounding box center [454, 404] width 529 height 23
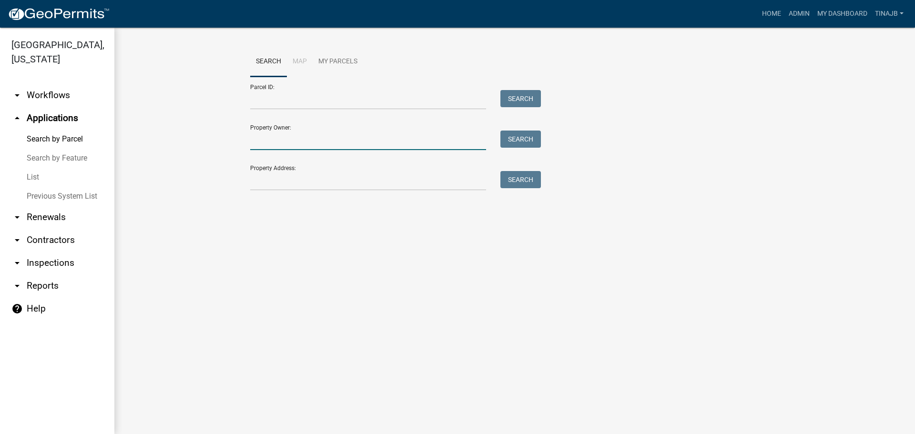
click at [321, 136] on input "Property Owner:" at bounding box center [368, 141] width 236 height 20
click at [307, 176] on input "Property Address:" at bounding box center [368, 181] width 236 height 20
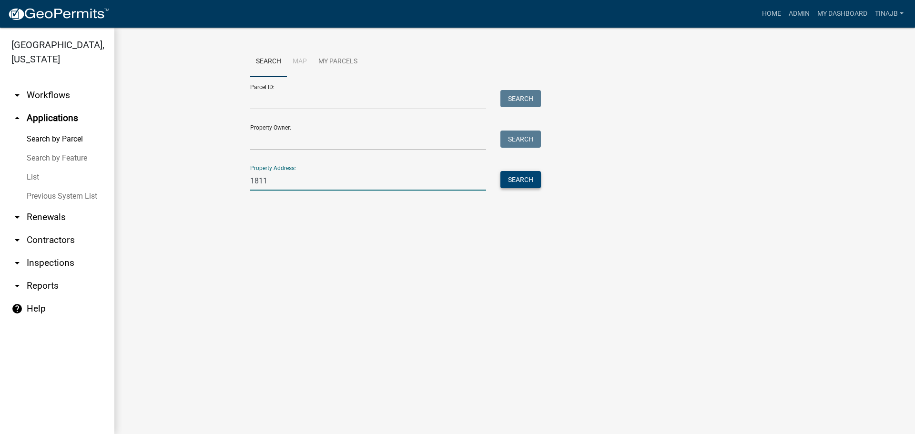
type input "1811"
click at [517, 184] on button "Search" at bounding box center [521, 179] width 41 height 17
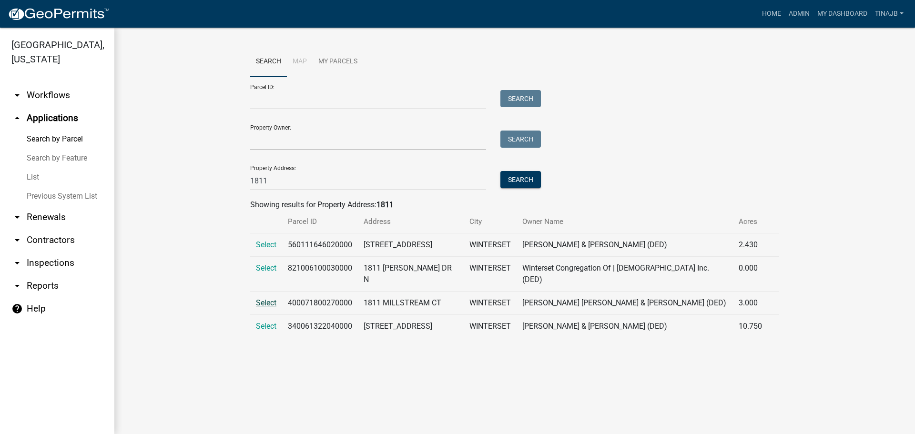
click at [261, 298] on span "Select" at bounding box center [266, 302] width 20 height 9
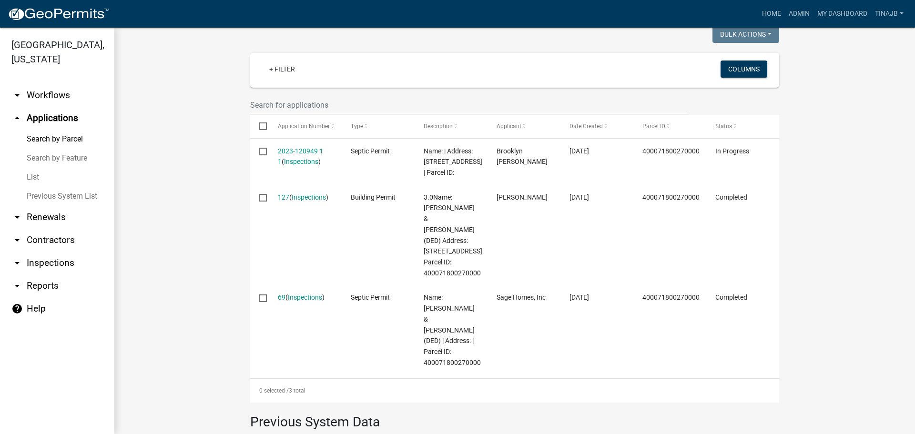
scroll to position [191, 0]
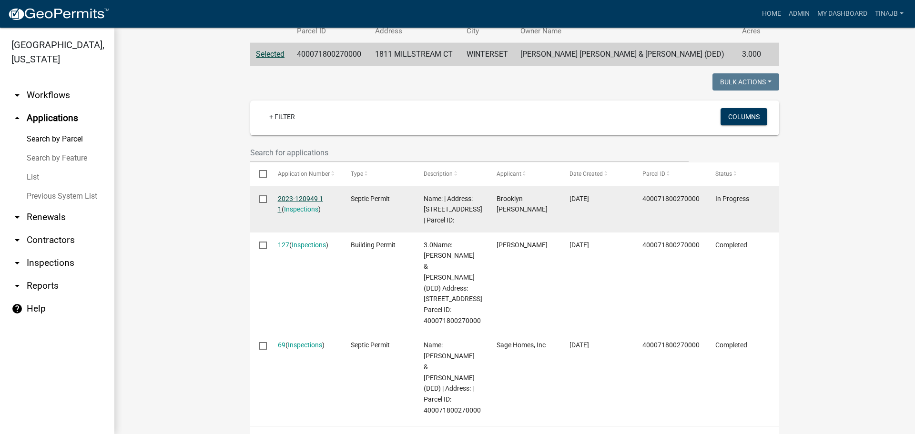
click at [300, 200] on link "2023-120949 1 1" at bounding box center [300, 204] width 45 height 19
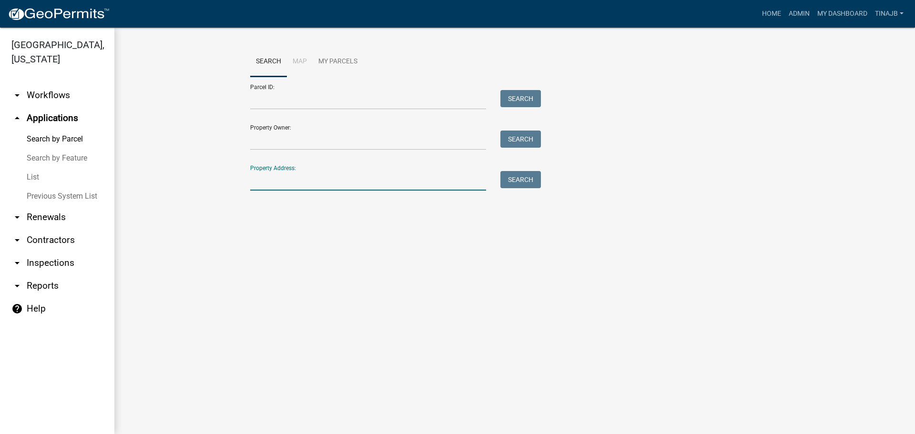
click at [264, 184] on input "Property Address:" at bounding box center [368, 181] width 236 height 20
type input "1811"
click at [523, 185] on button "Search" at bounding box center [521, 179] width 41 height 17
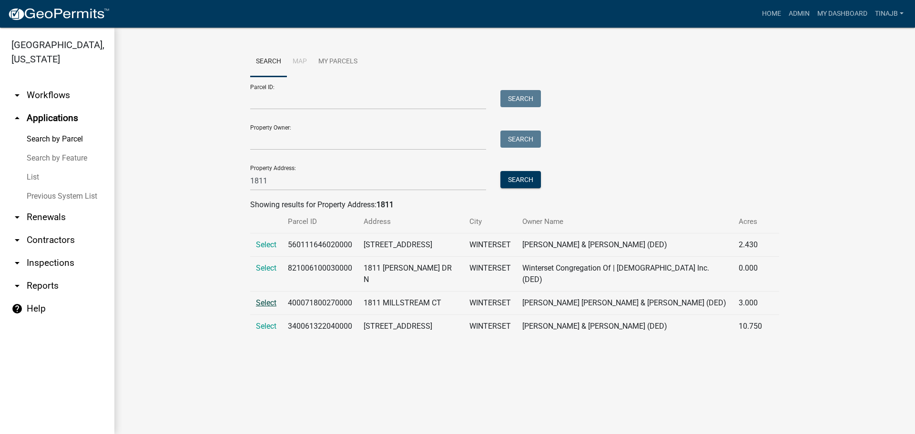
click at [261, 298] on span "Select" at bounding box center [266, 302] width 20 height 9
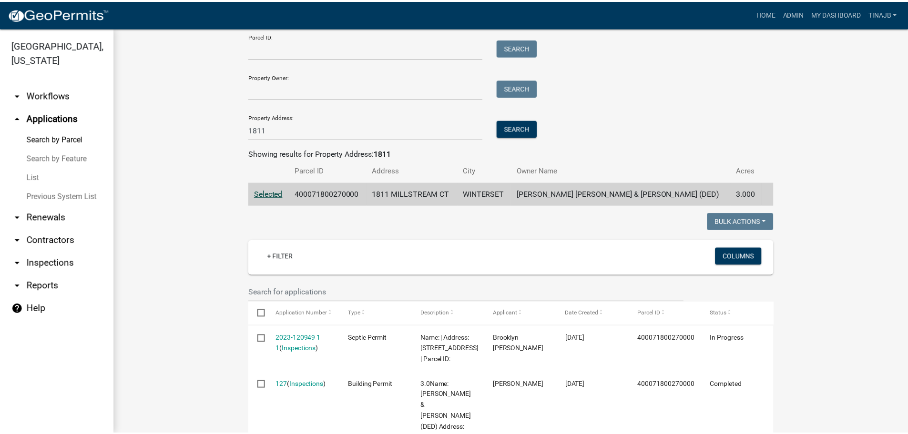
scroll to position [191, 0]
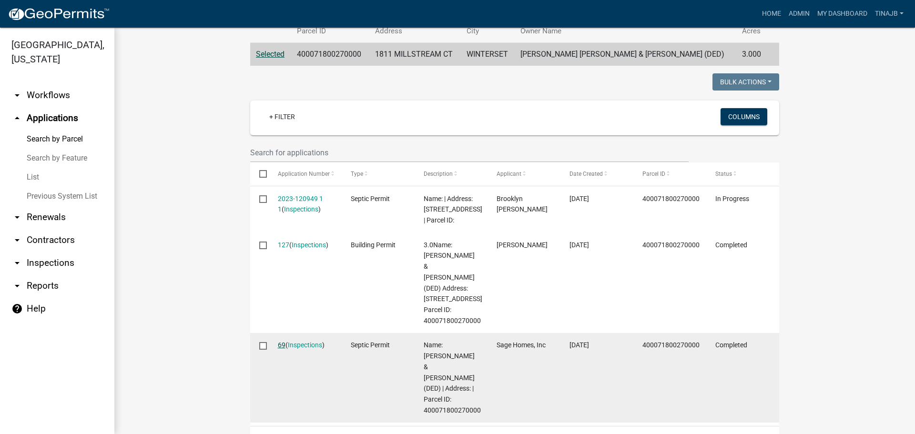
click at [278, 345] on link "69" at bounding box center [282, 345] width 8 height 8
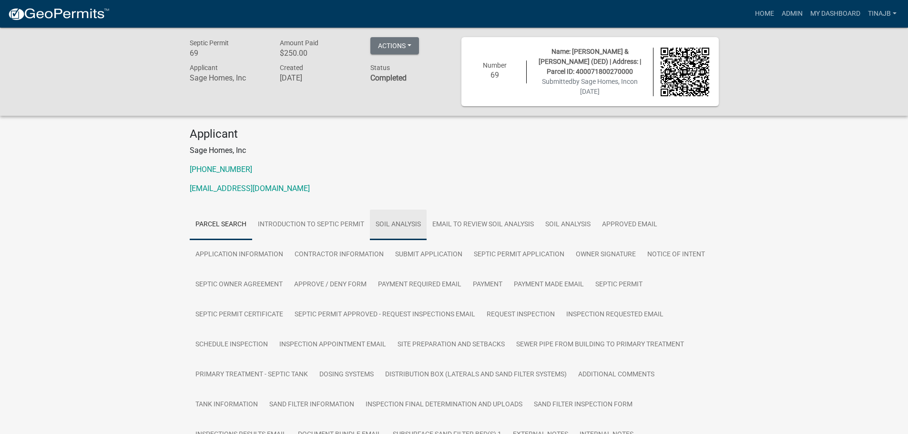
click at [402, 225] on link "Soil Analysis" at bounding box center [398, 225] width 57 height 31
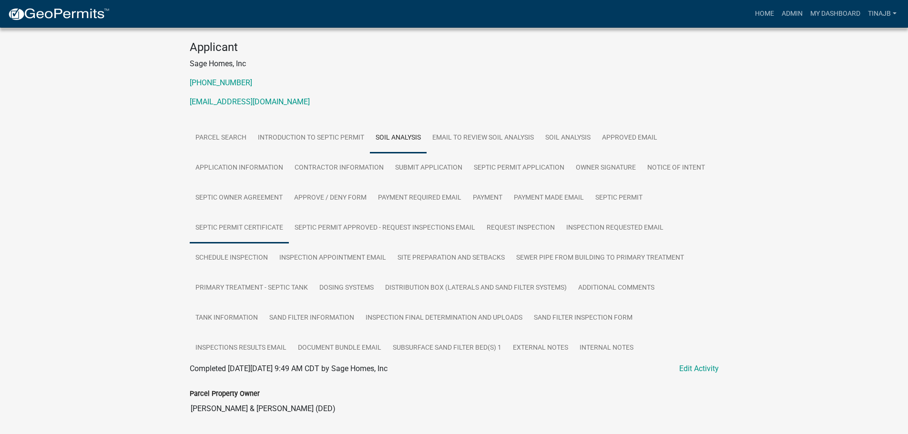
scroll to position [191, 0]
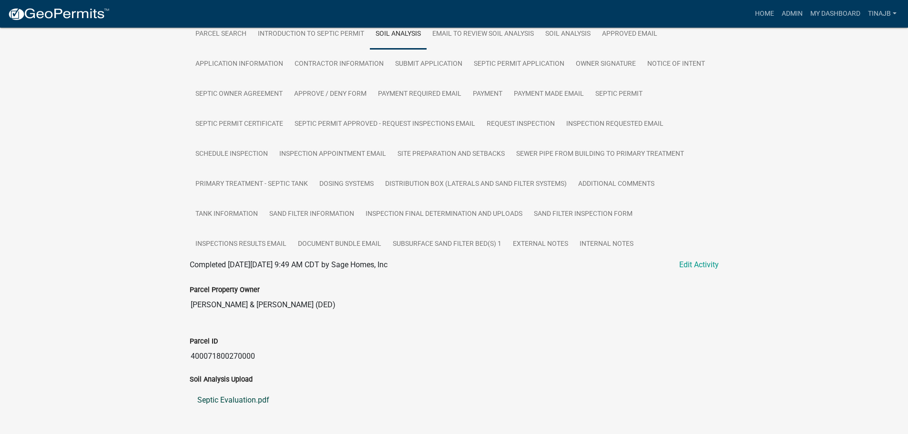
click at [214, 396] on link "Septic Evaluation.pdf" at bounding box center [454, 400] width 529 height 23
